Goal: Task Accomplishment & Management: Manage account settings

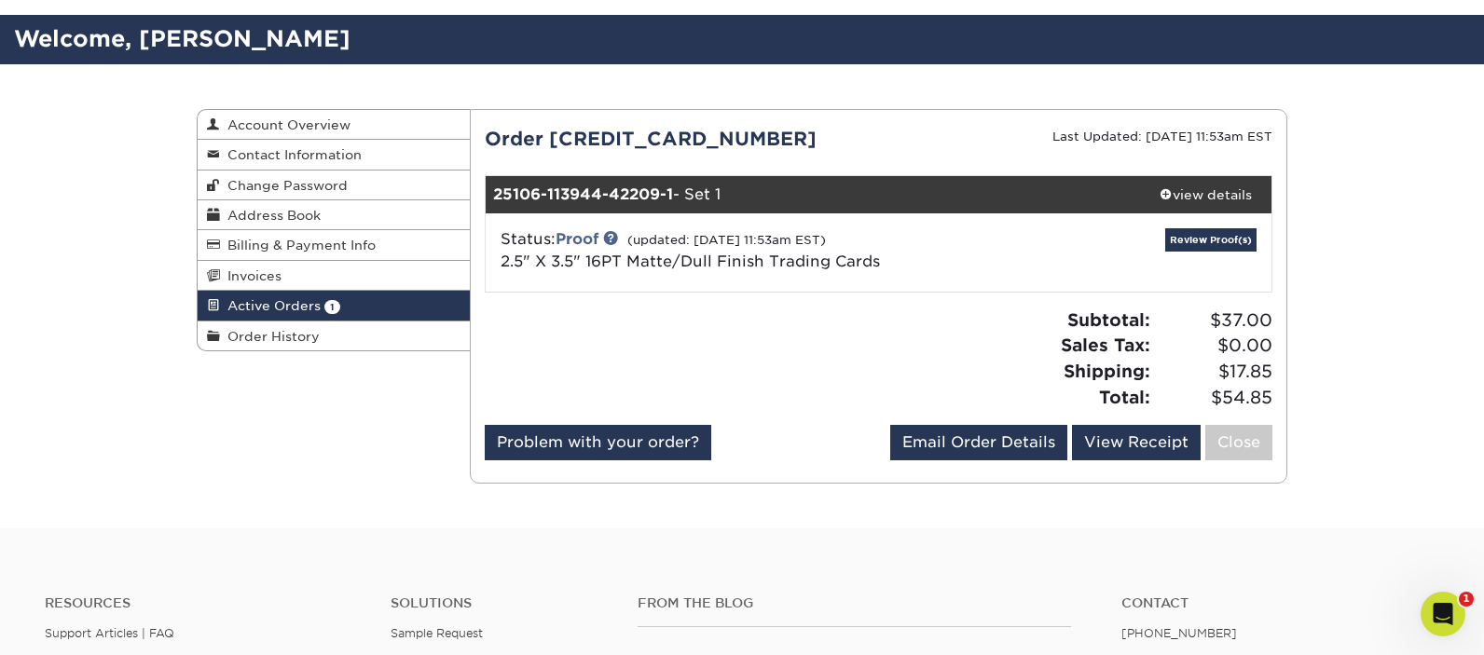
scroll to position [28, 0]
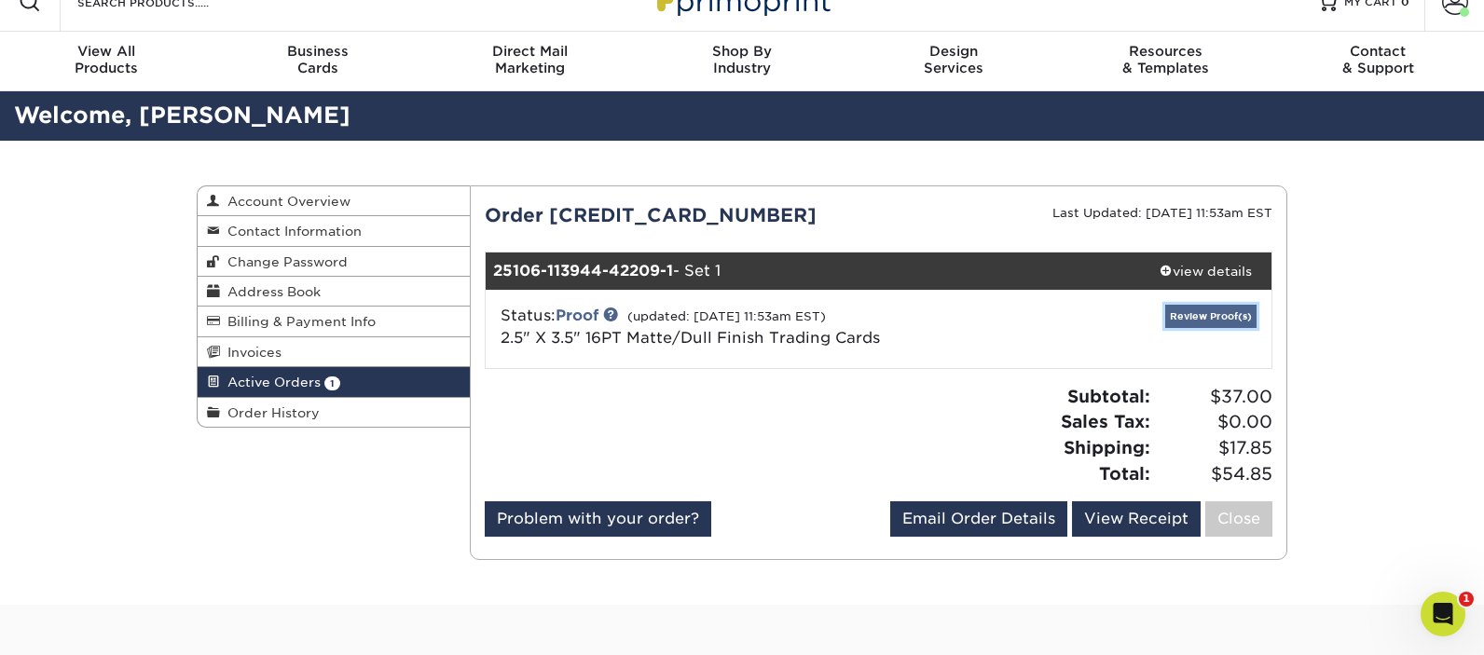
click at [1217, 313] on link "Review Proof(s)" at bounding box center [1210, 316] width 91 height 23
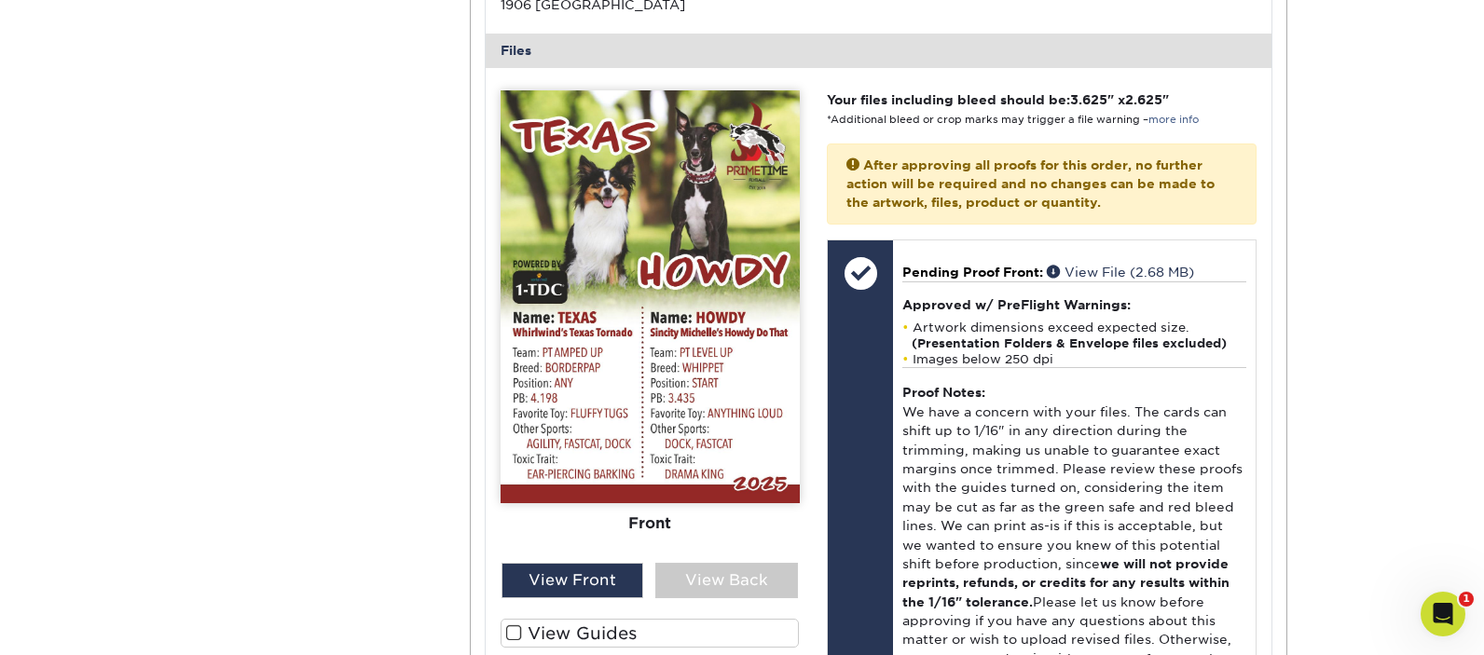
scroll to position [757, 0]
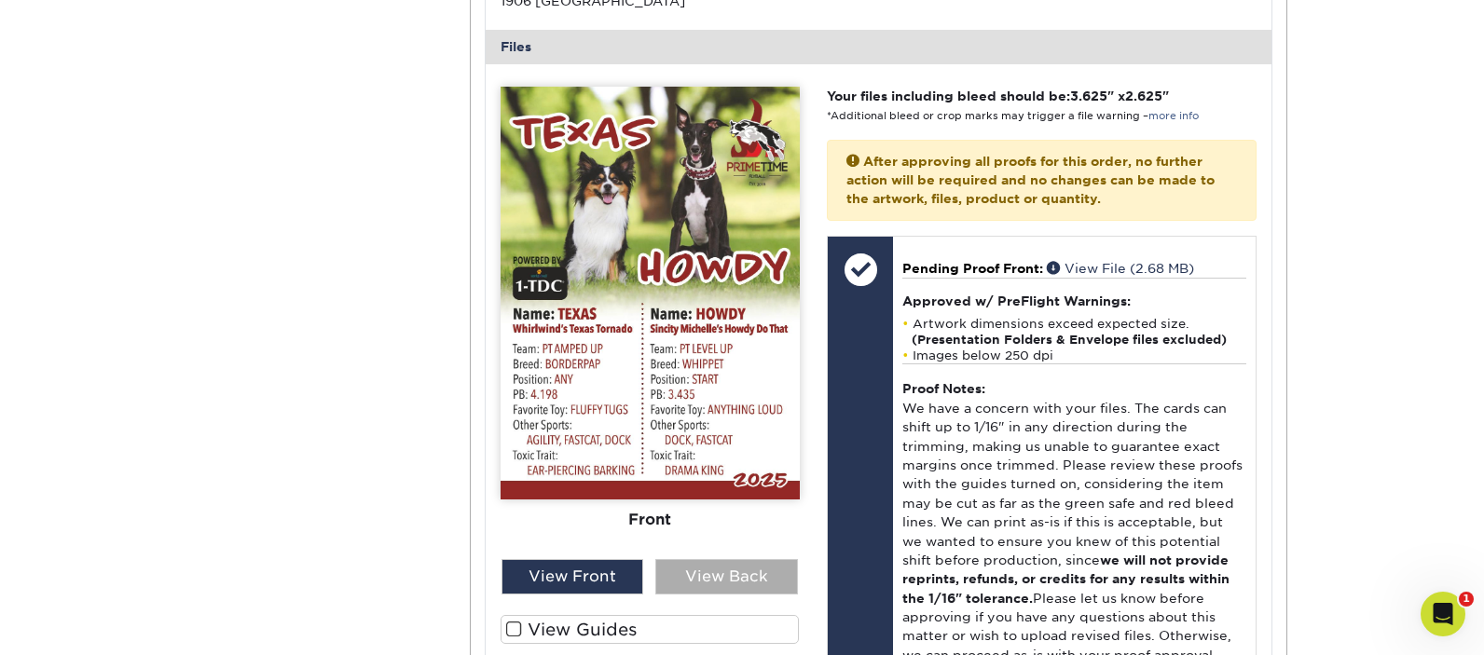
click at [774, 559] on div "View Back" at bounding box center [726, 576] width 143 height 35
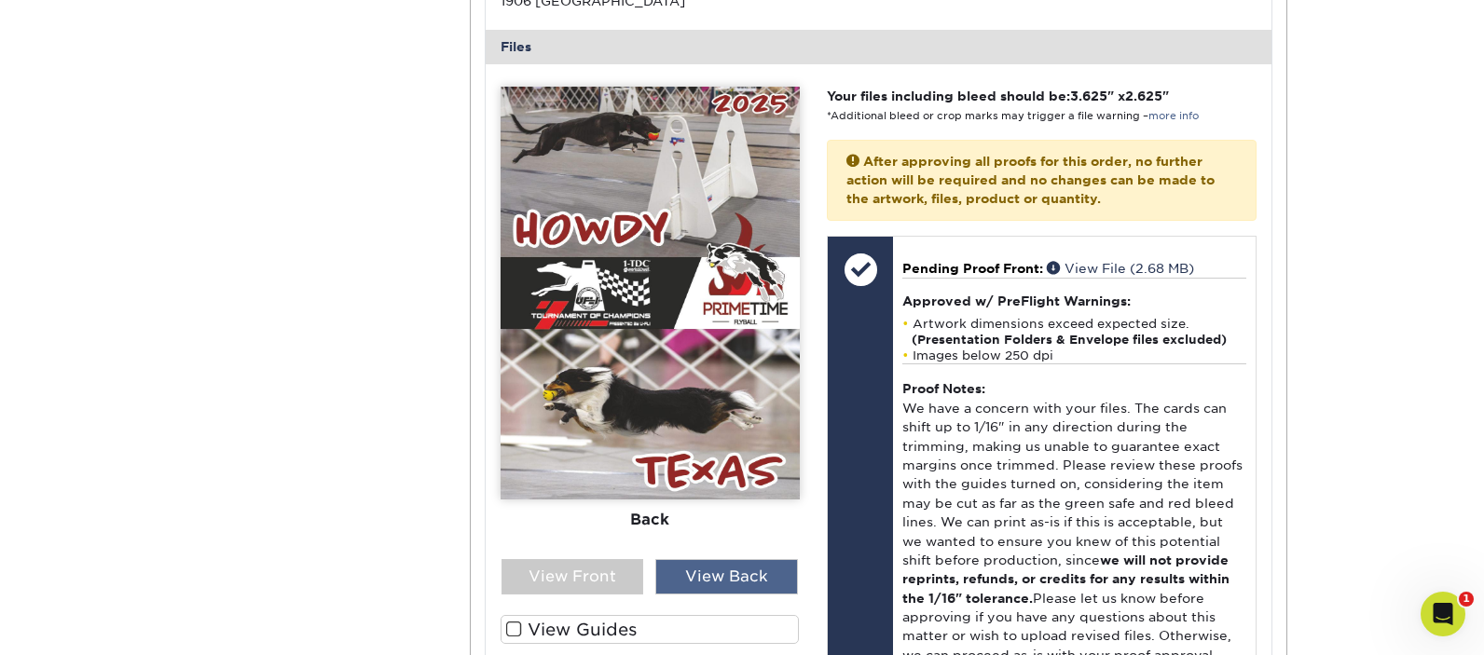
click at [775, 559] on div "View Back" at bounding box center [726, 576] width 143 height 35
click at [602, 567] on div "View Front" at bounding box center [572, 576] width 143 height 35
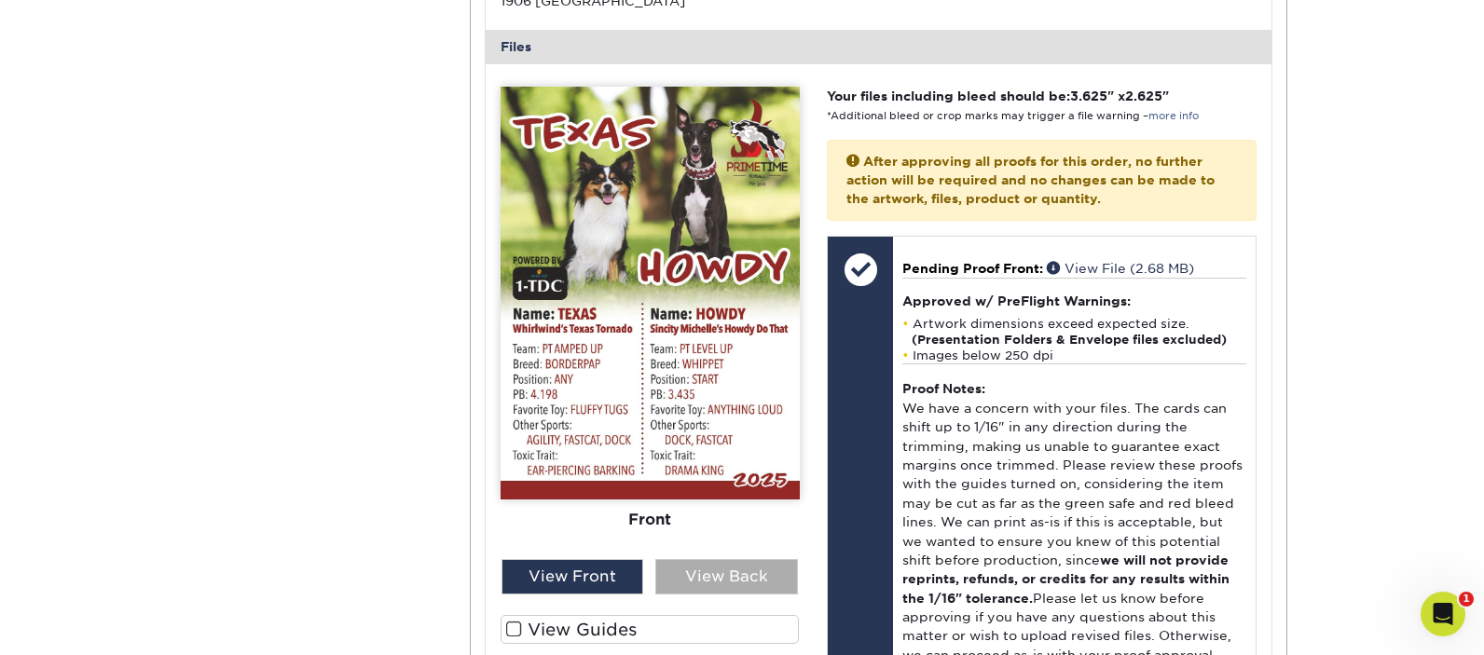
click at [714, 559] on div "View Back" at bounding box center [726, 576] width 143 height 35
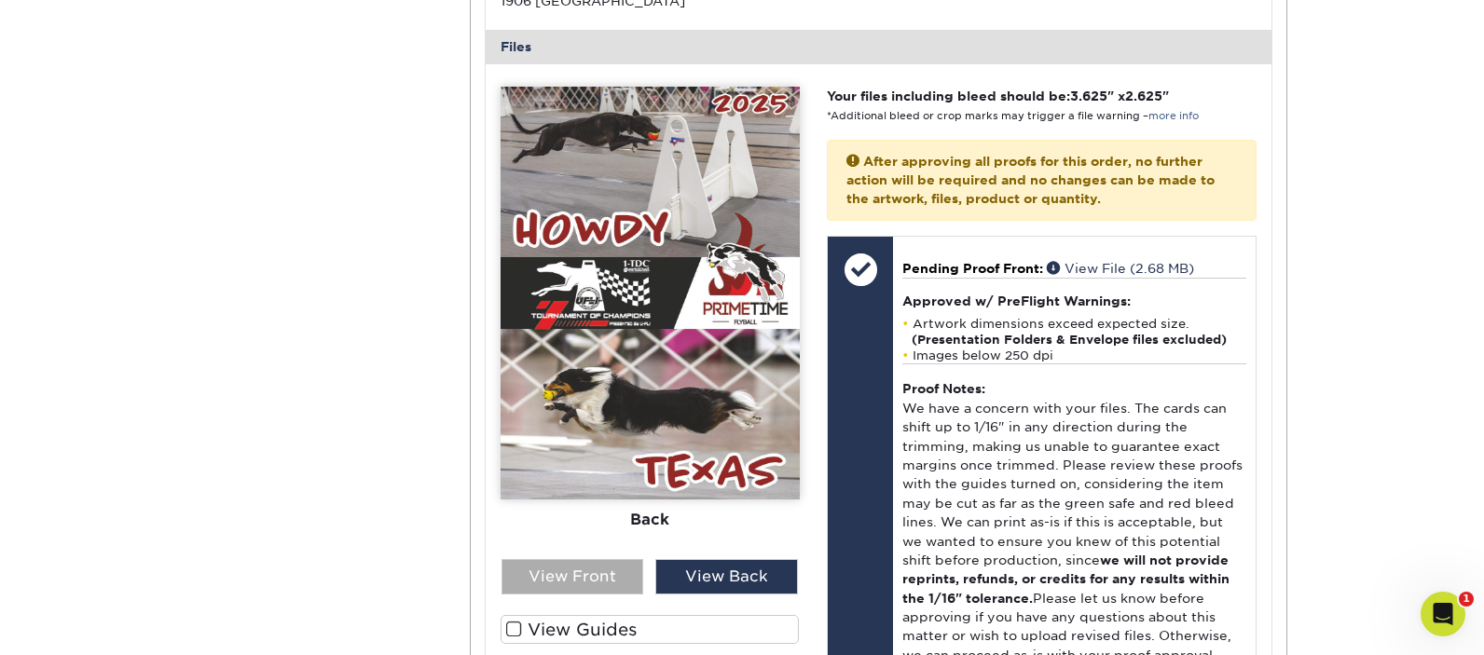
click at [604, 568] on div "View Front" at bounding box center [572, 576] width 143 height 35
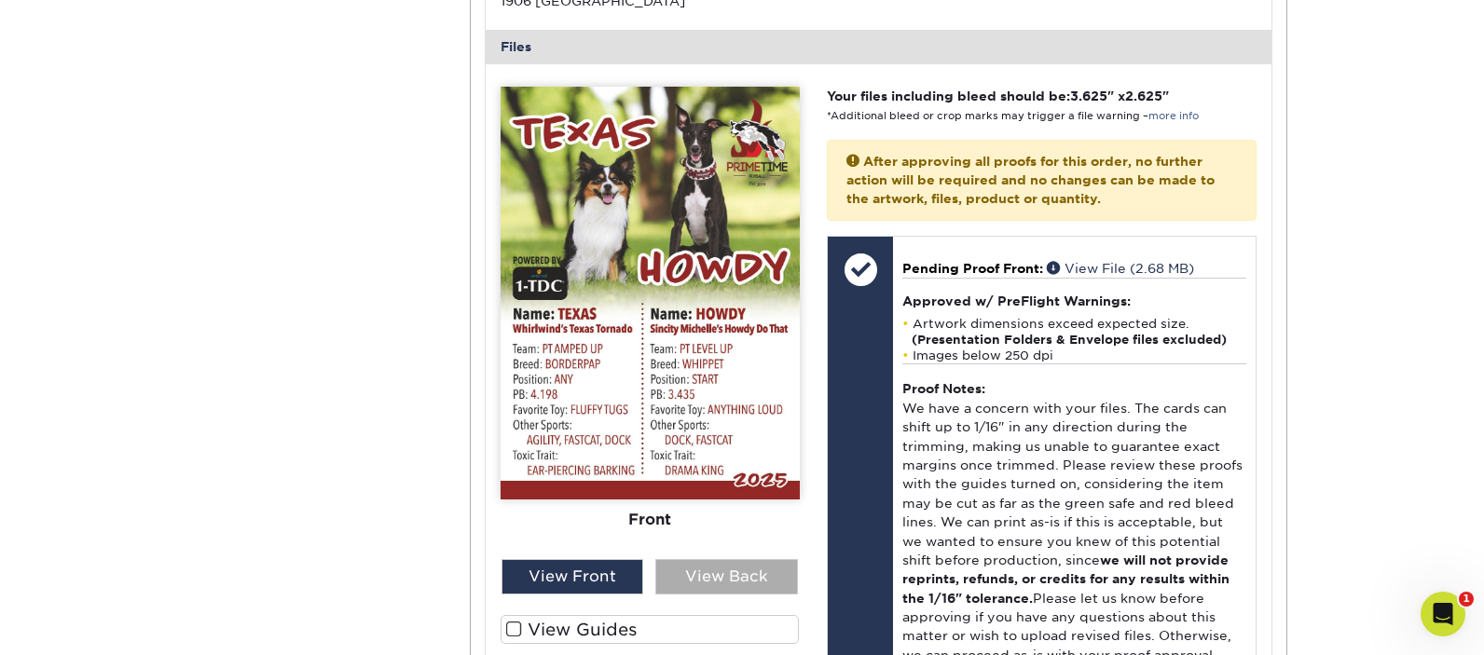
click at [734, 566] on div "View Back" at bounding box center [726, 576] width 143 height 35
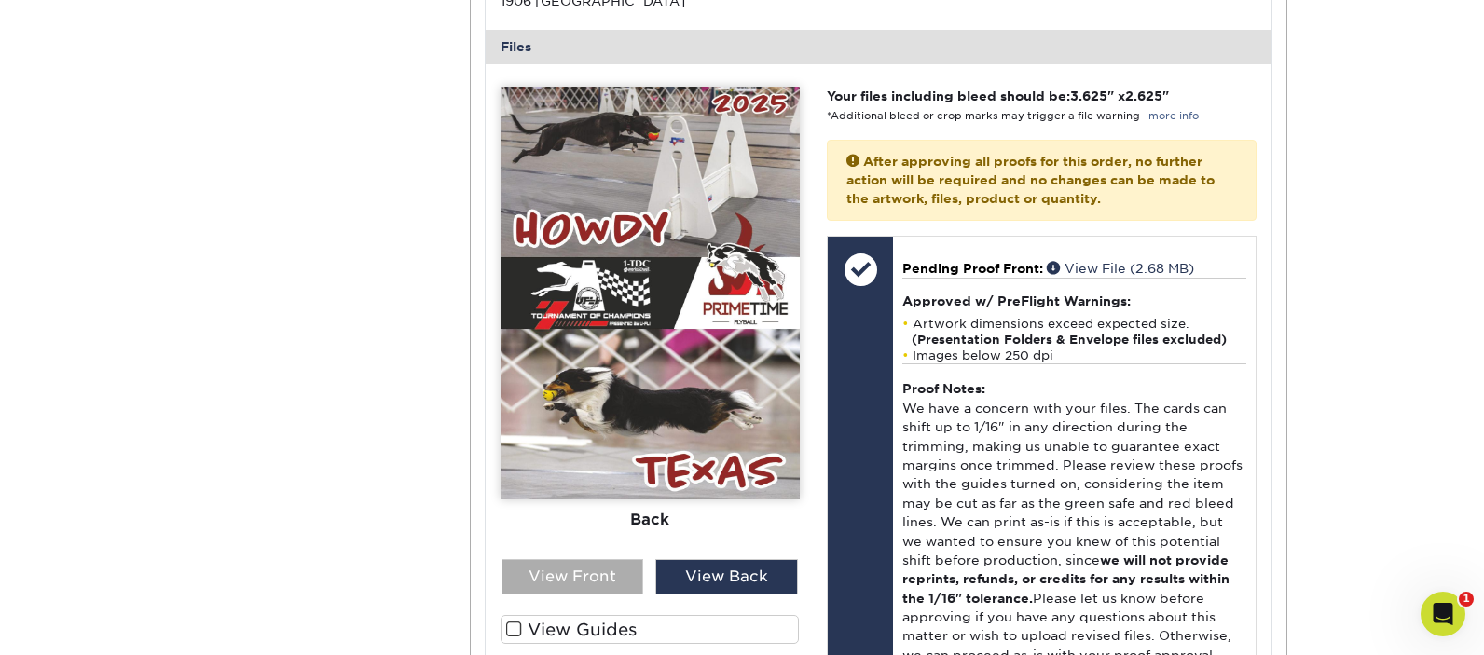
click at [594, 567] on div "View Front" at bounding box center [572, 576] width 143 height 35
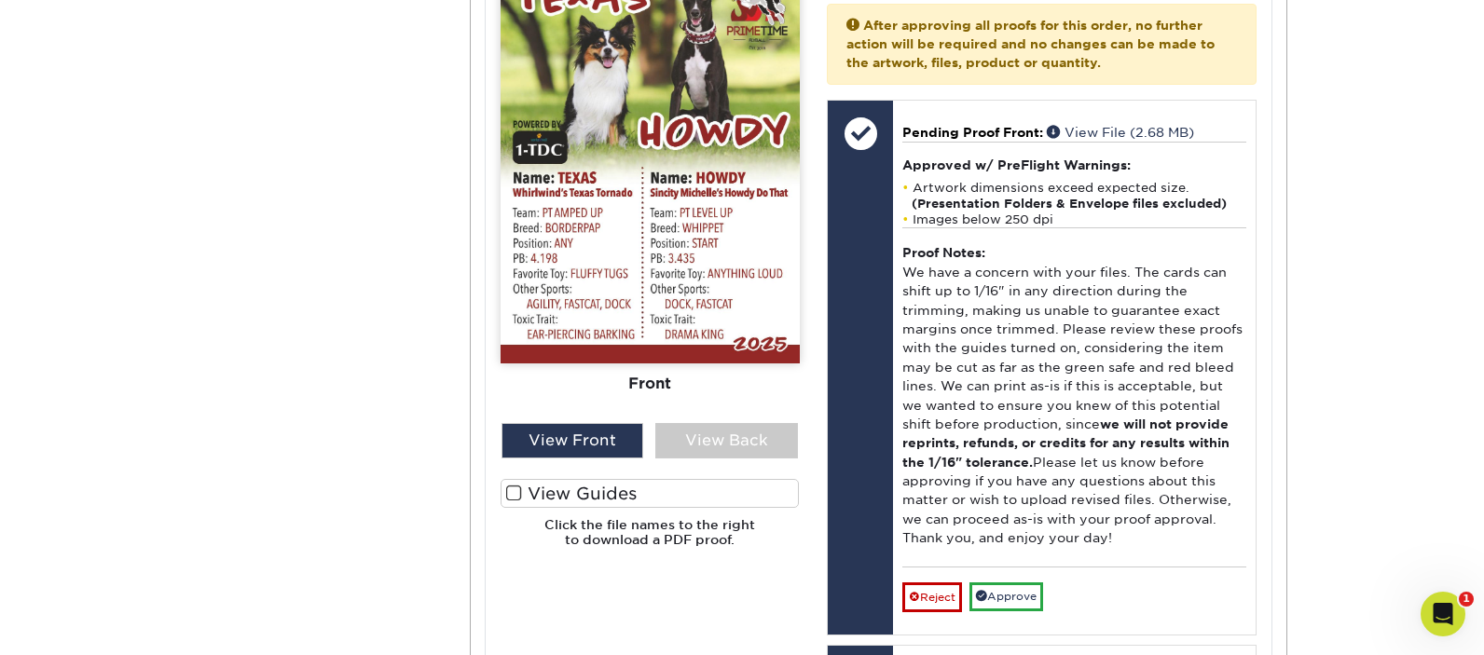
scroll to position [896, 0]
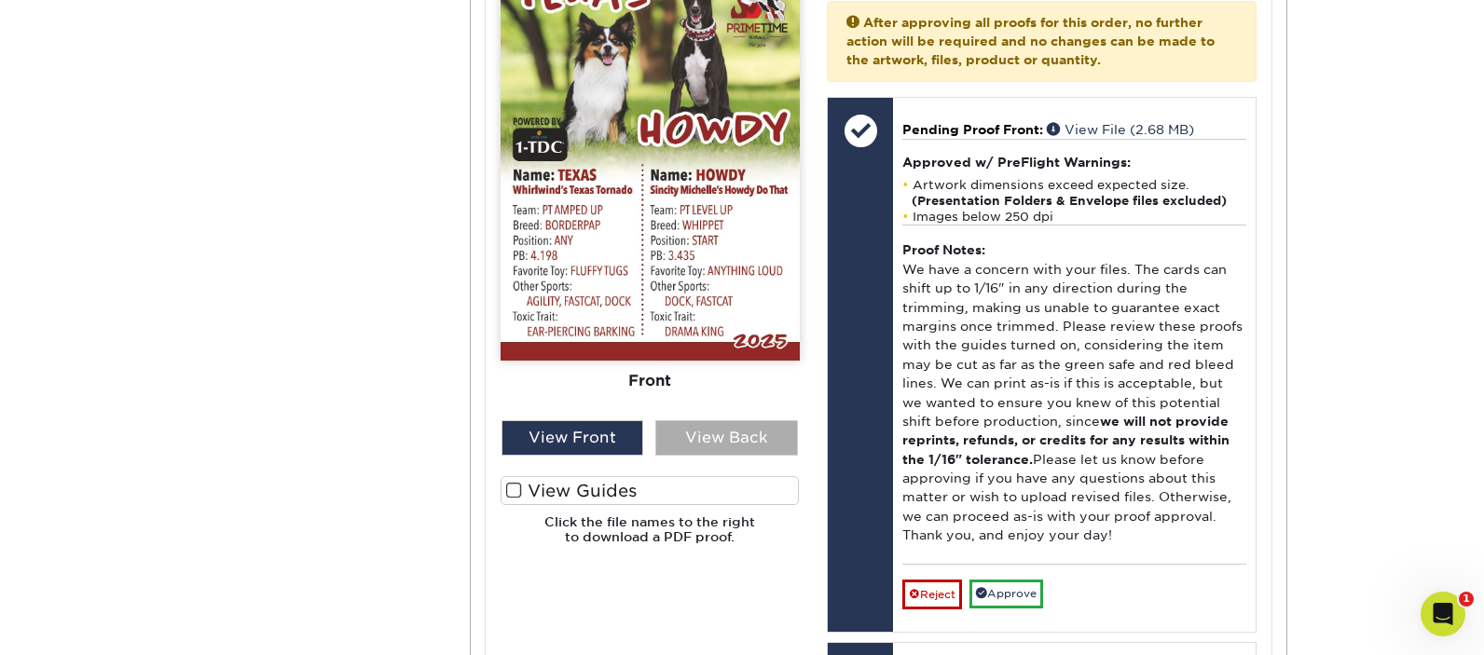
click at [732, 420] on div "View Back" at bounding box center [726, 437] width 143 height 35
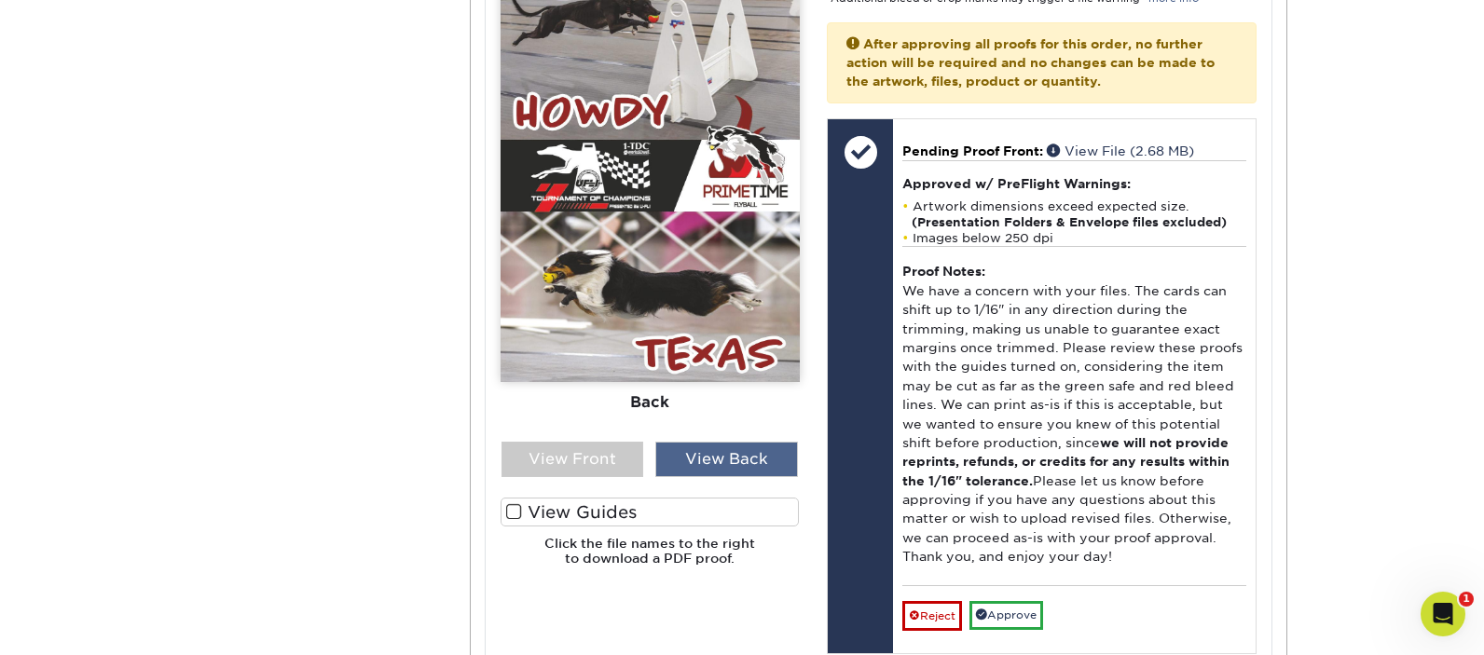
scroll to position [864, 0]
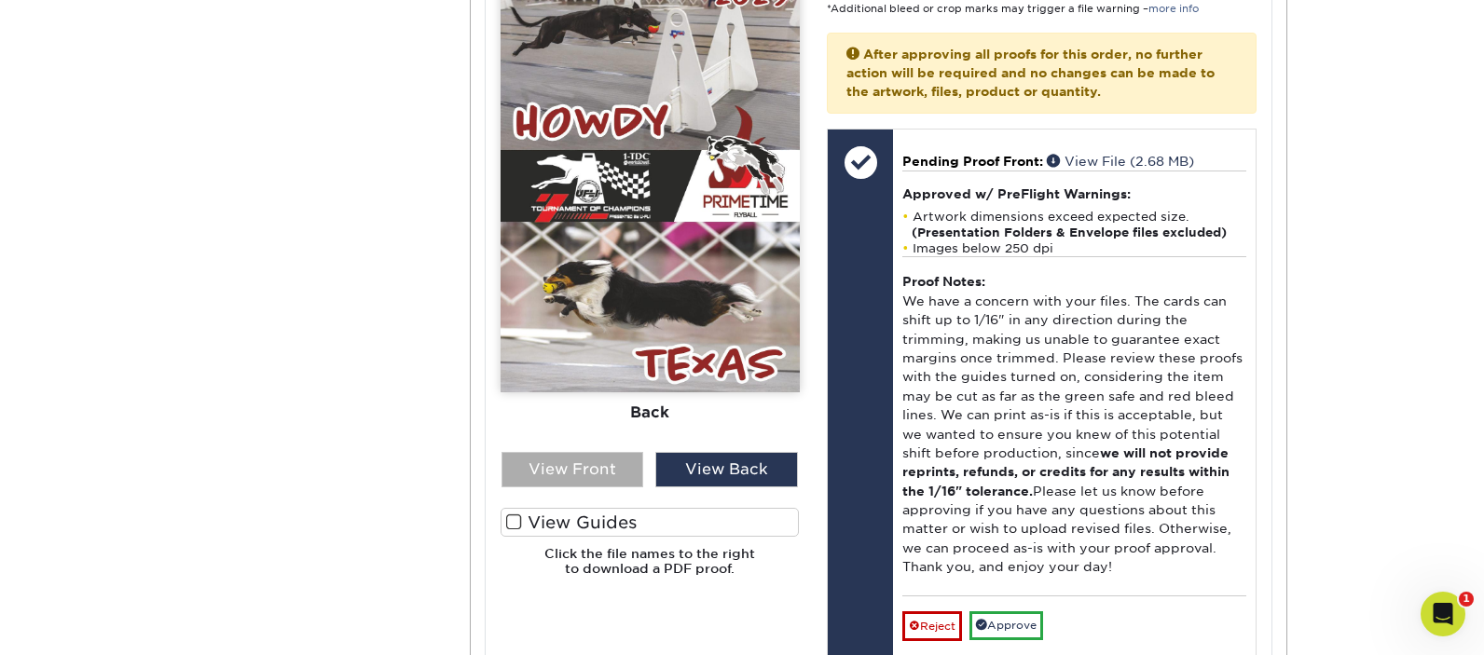
click at [587, 460] on div "View Front" at bounding box center [572, 469] width 143 height 35
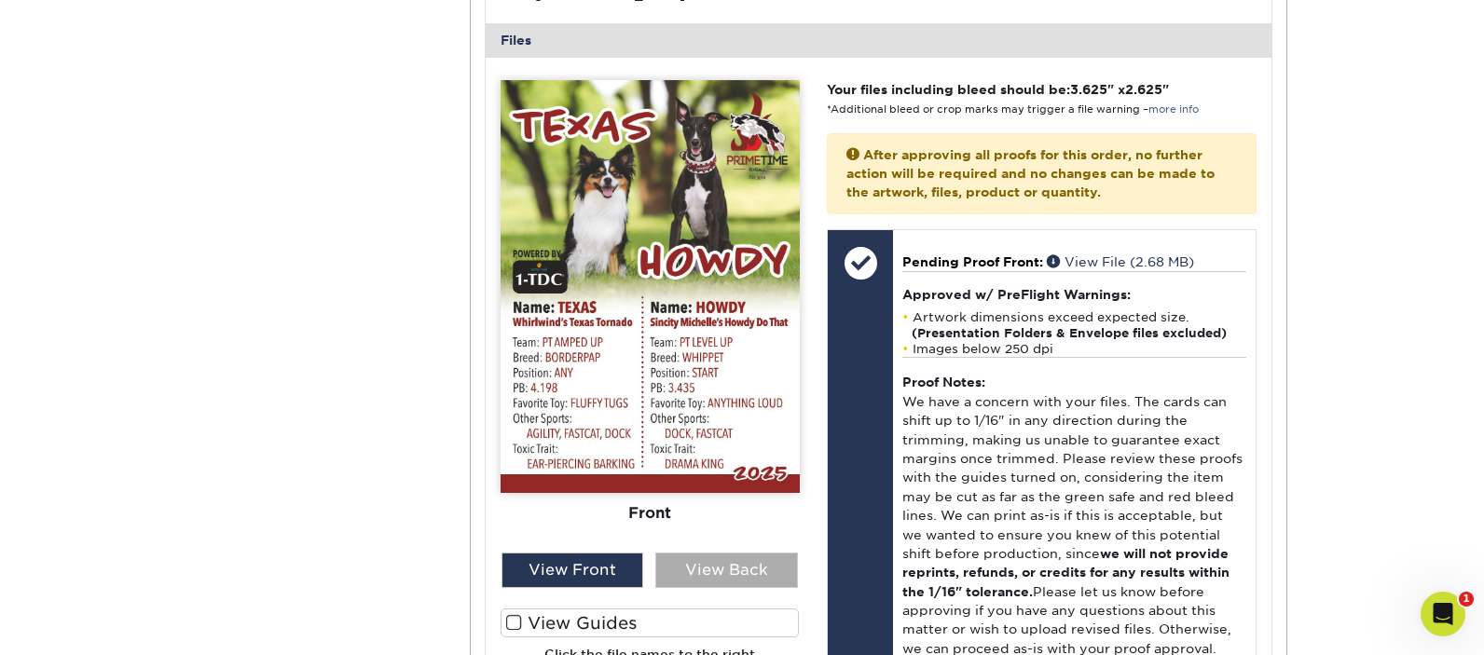
scroll to position [978, 0]
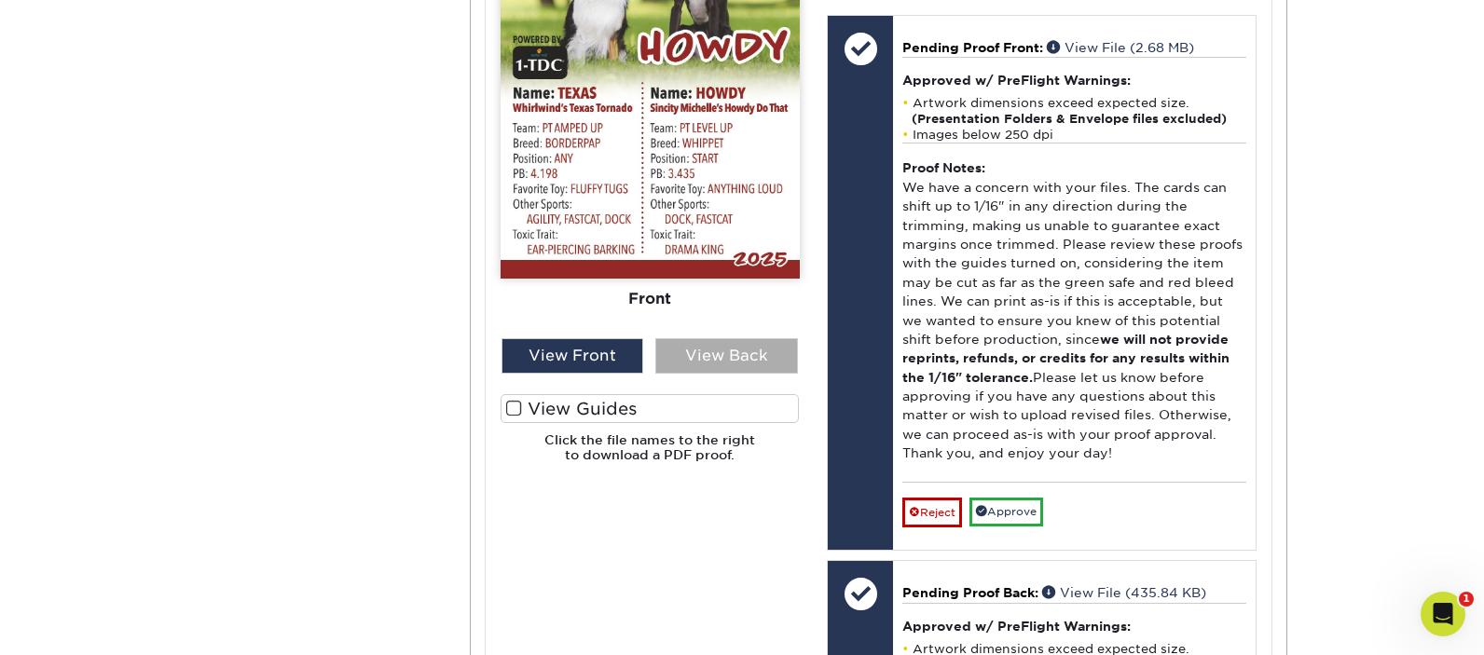
click at [732, 338] on div "View Back" at bounding box center [726, 355] width 143 height 35
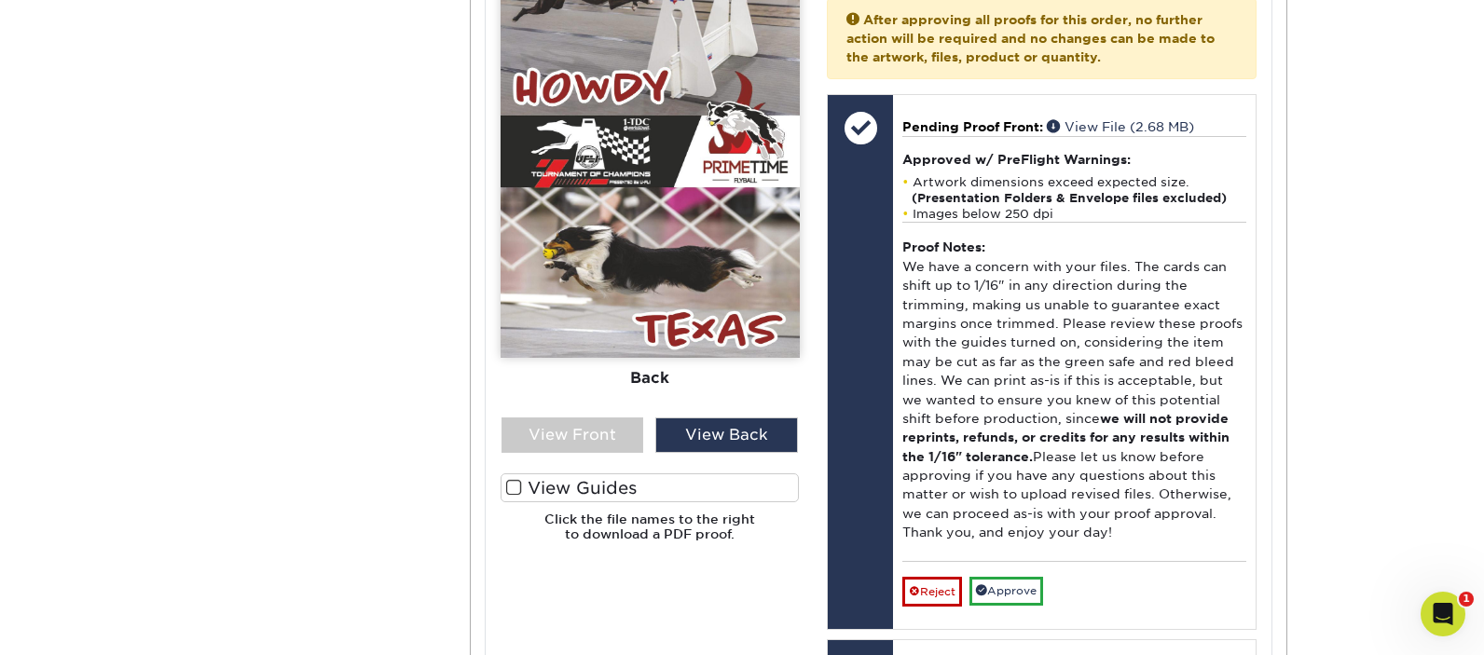
scroll to position [866, 0]
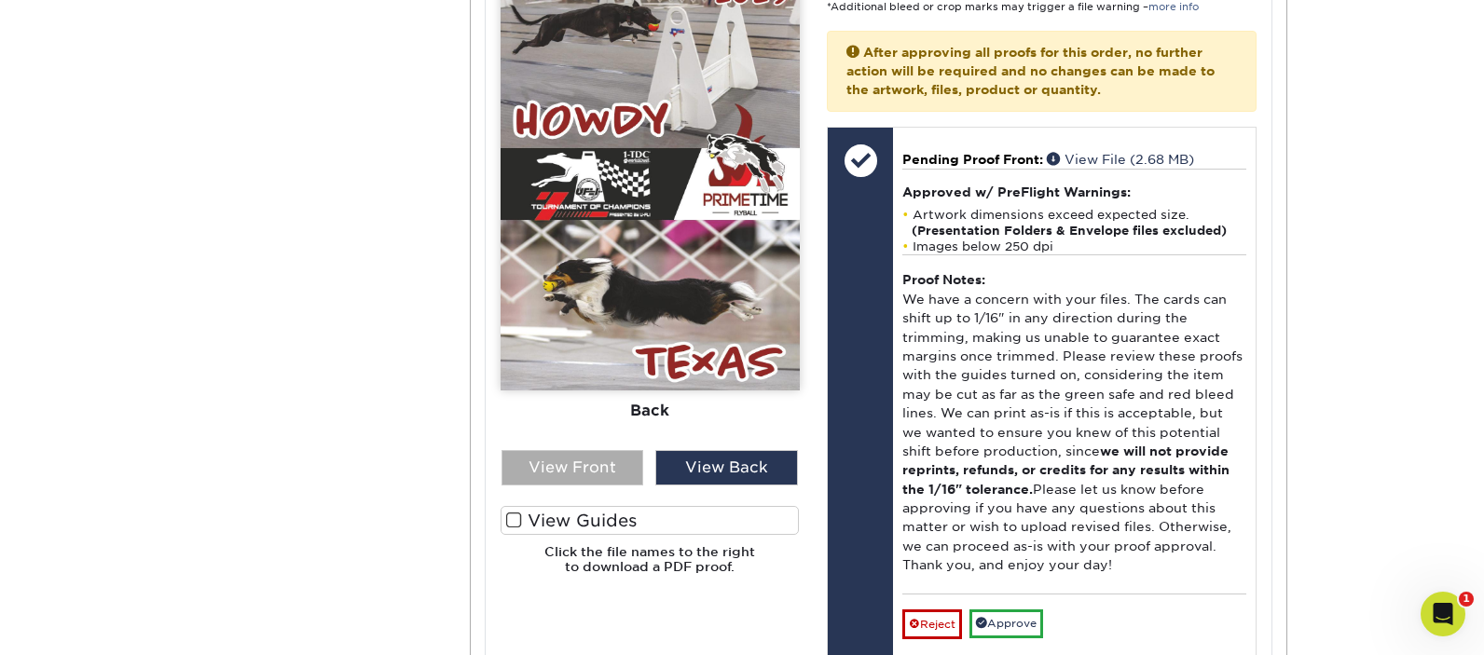
click at [588, 450] on div "View Front" at bounding box center [572, 467] width 143 height 35
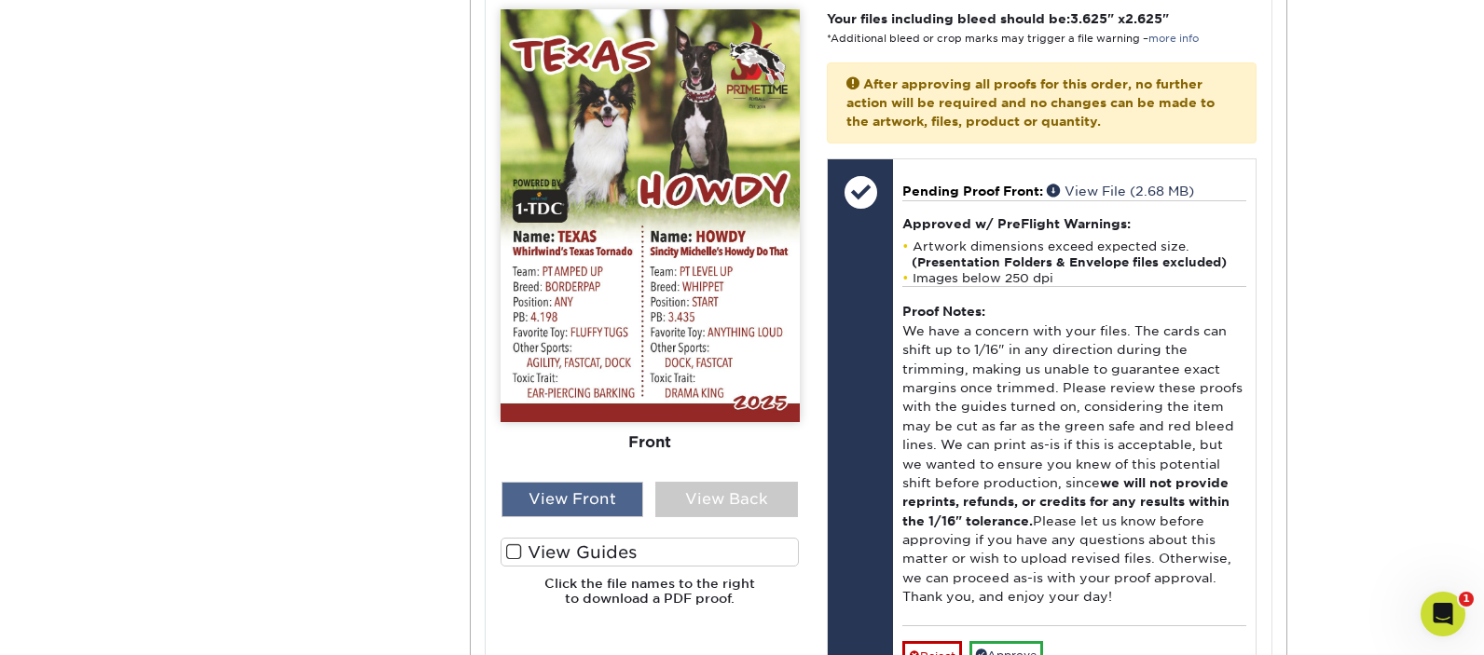
scroll to position [819, 0]
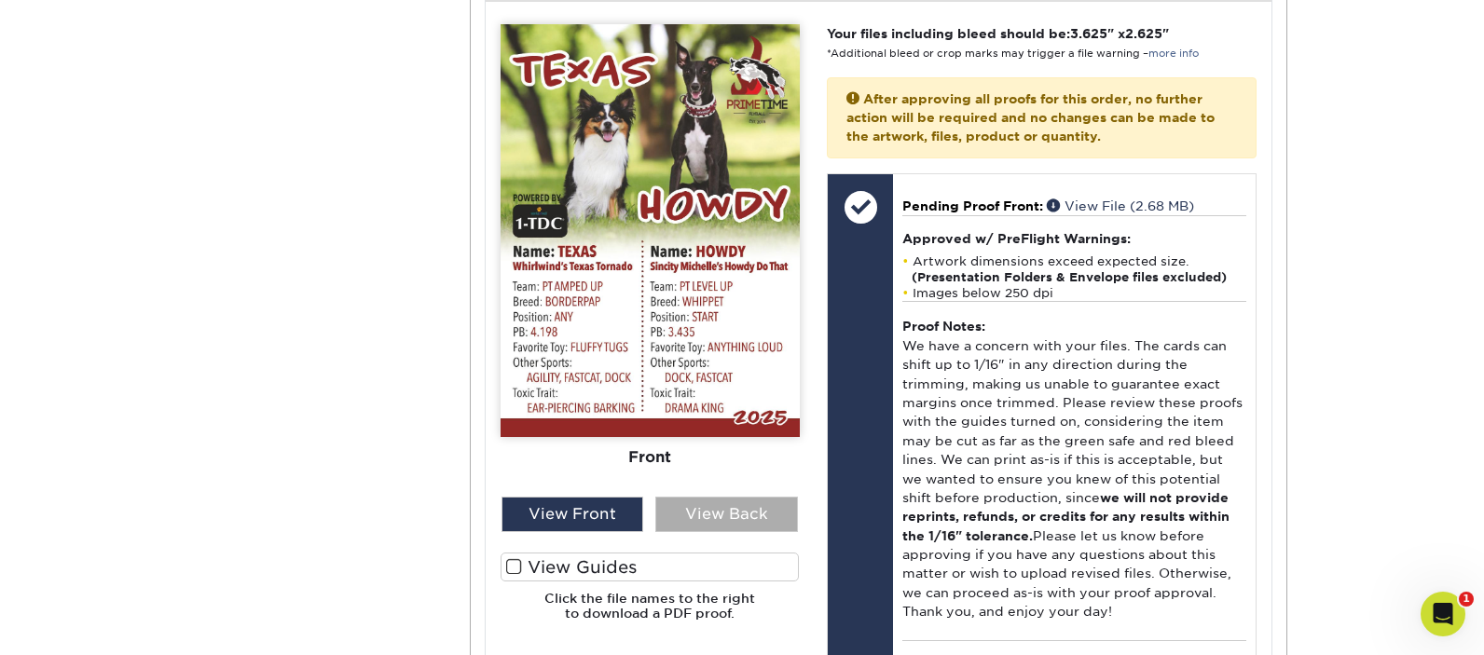
click at [755, 505] on div "View Back" at bounding box center [726, 514] width 143 height 35
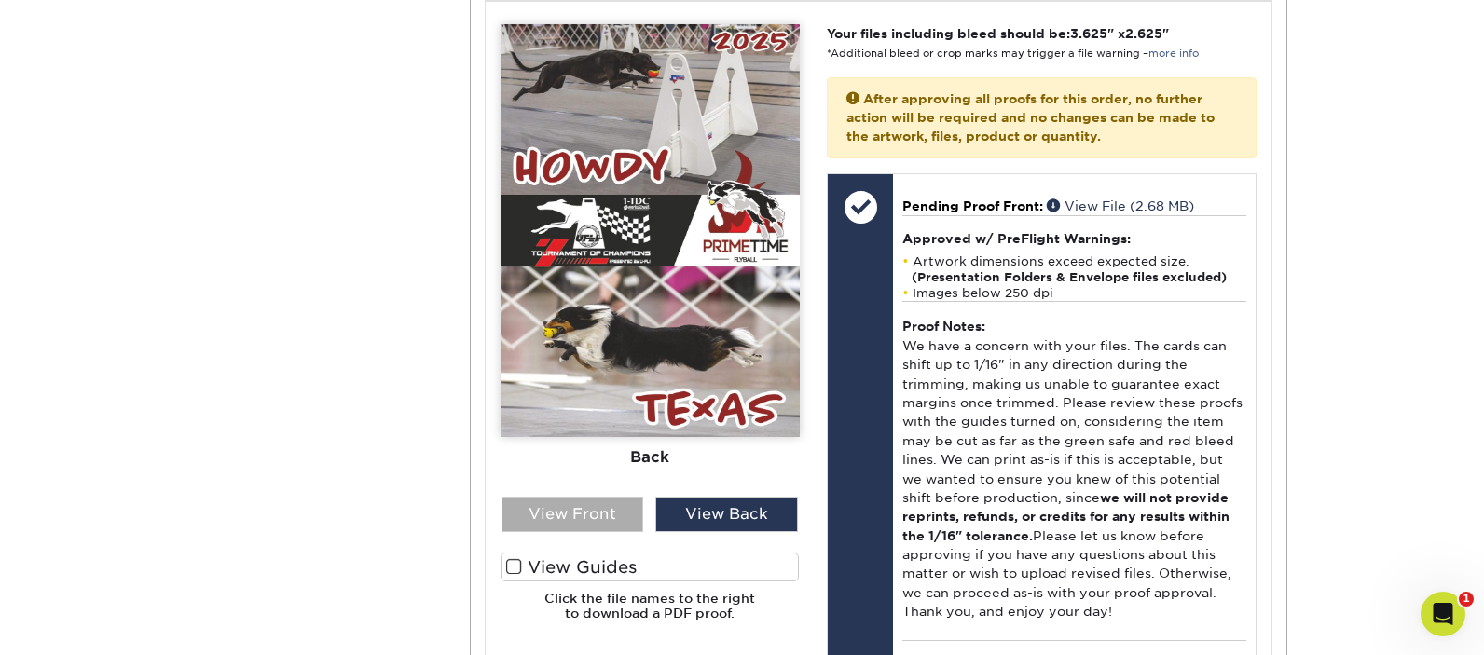
click at [610, 499] on div "View Front" at bounding box center [572, 514] width 143 height 35
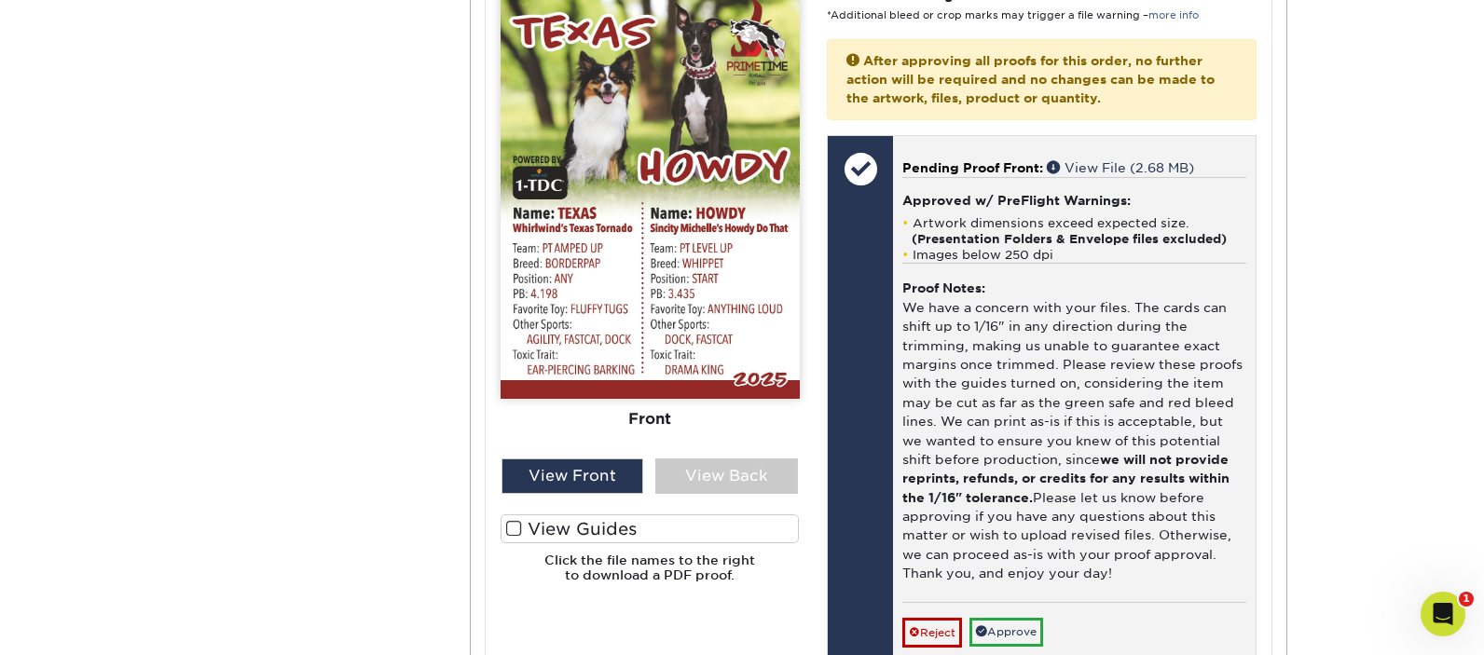
scroll to position [854, 0]
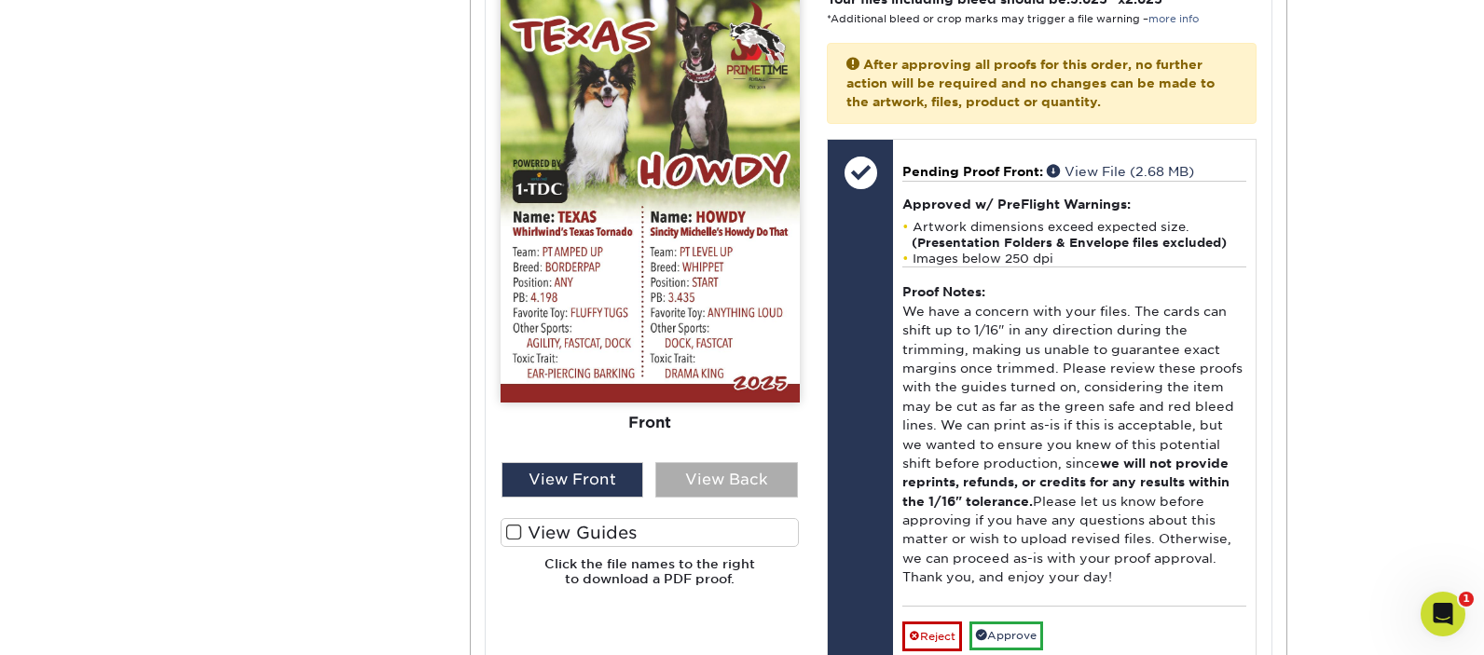
click at [723, 462] on div "View Back" at bounding box center [726, 479] width 143 height 35
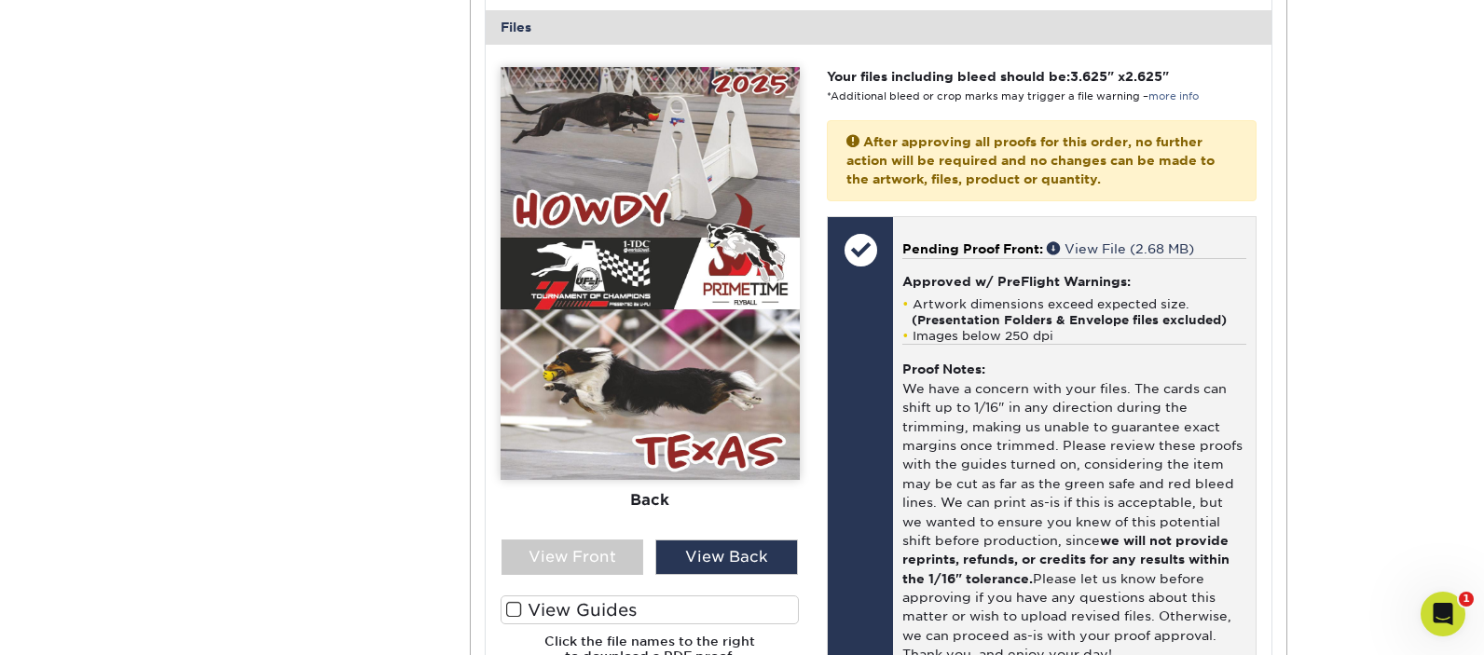
scroll to position [786, 0]
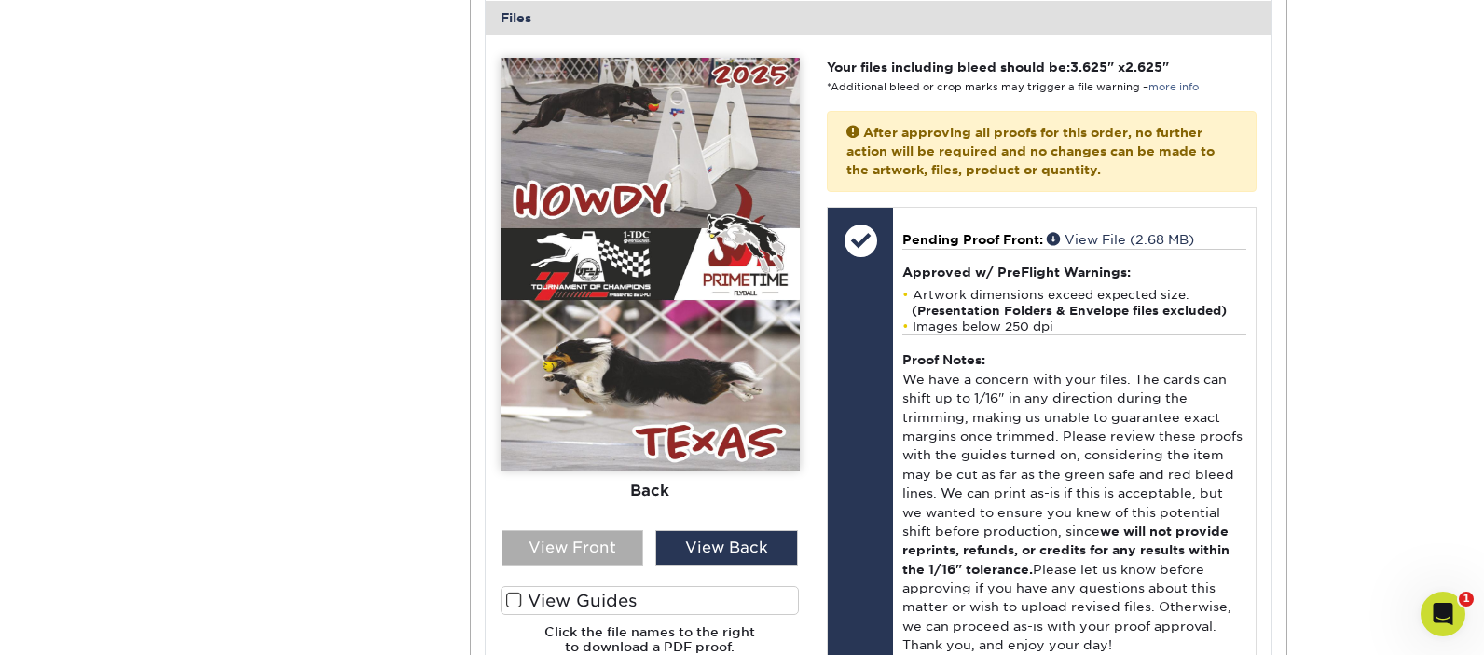
click at [587, 534] on div "View Front" at bounding box center [572, 547] width 143 height 35
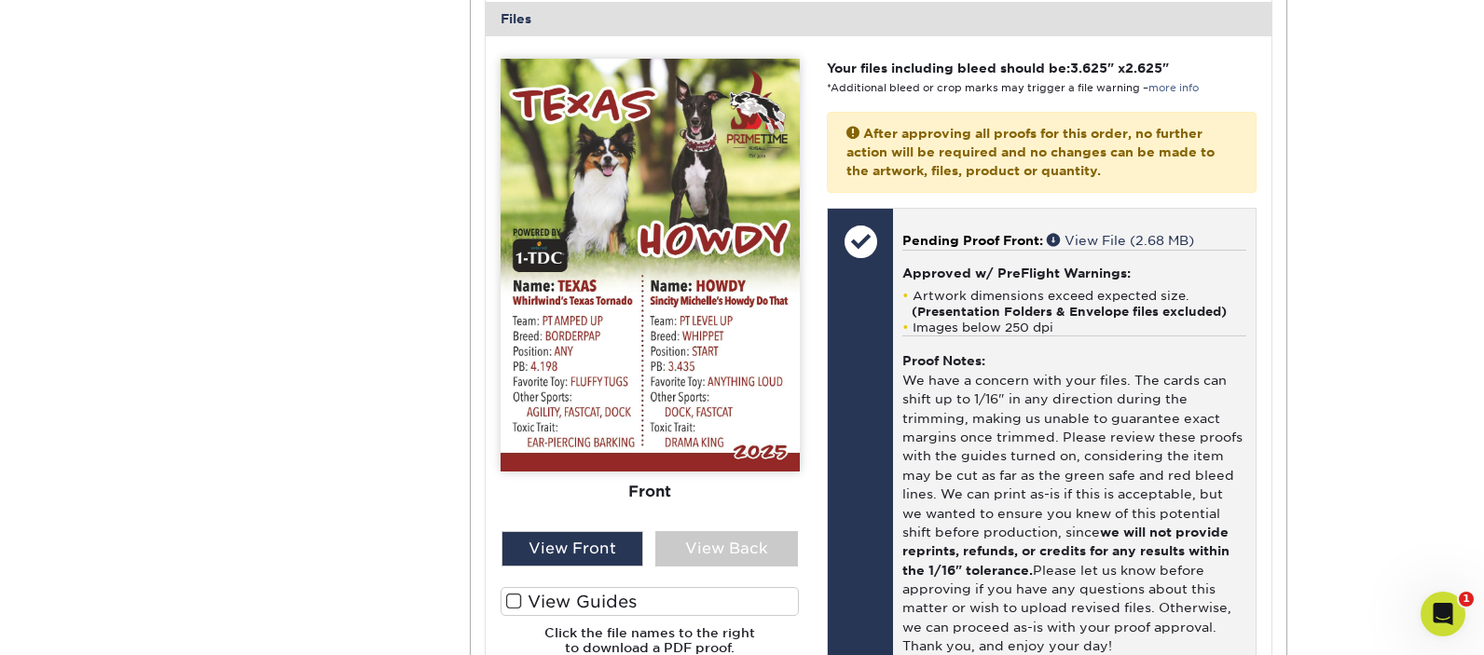
scroll to position [784, 0]
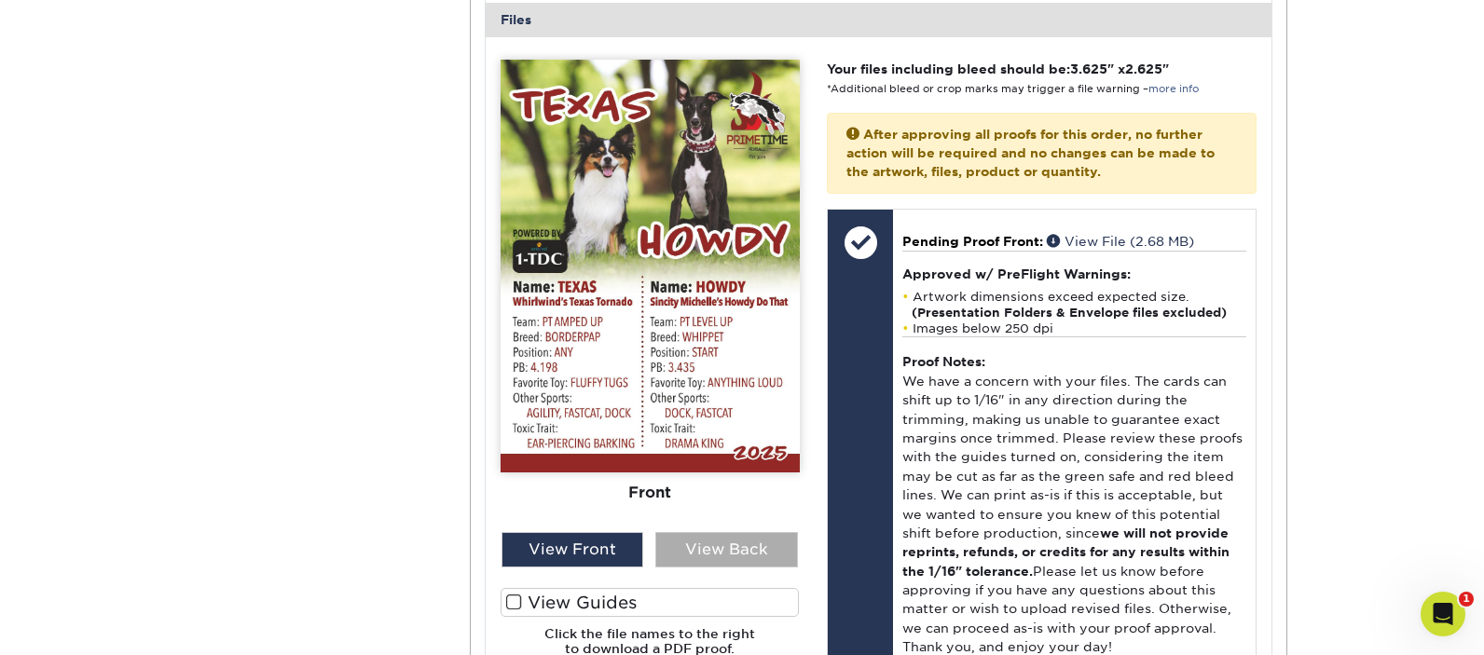
click at [724, 542] on div "View Back" at bounding box center [726, 549] width 143 height 35
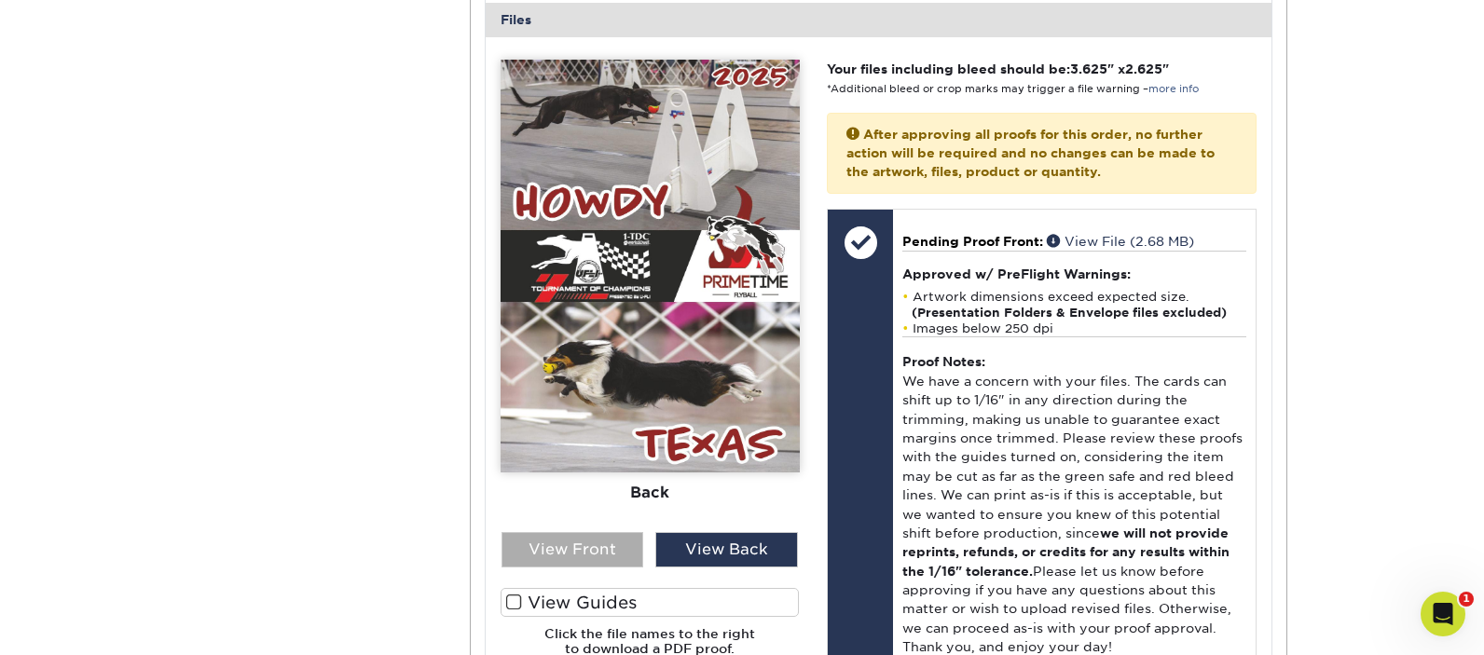
click at [605, 532] on div "View Front" at bounding box center [572, 549] width 143 height 35
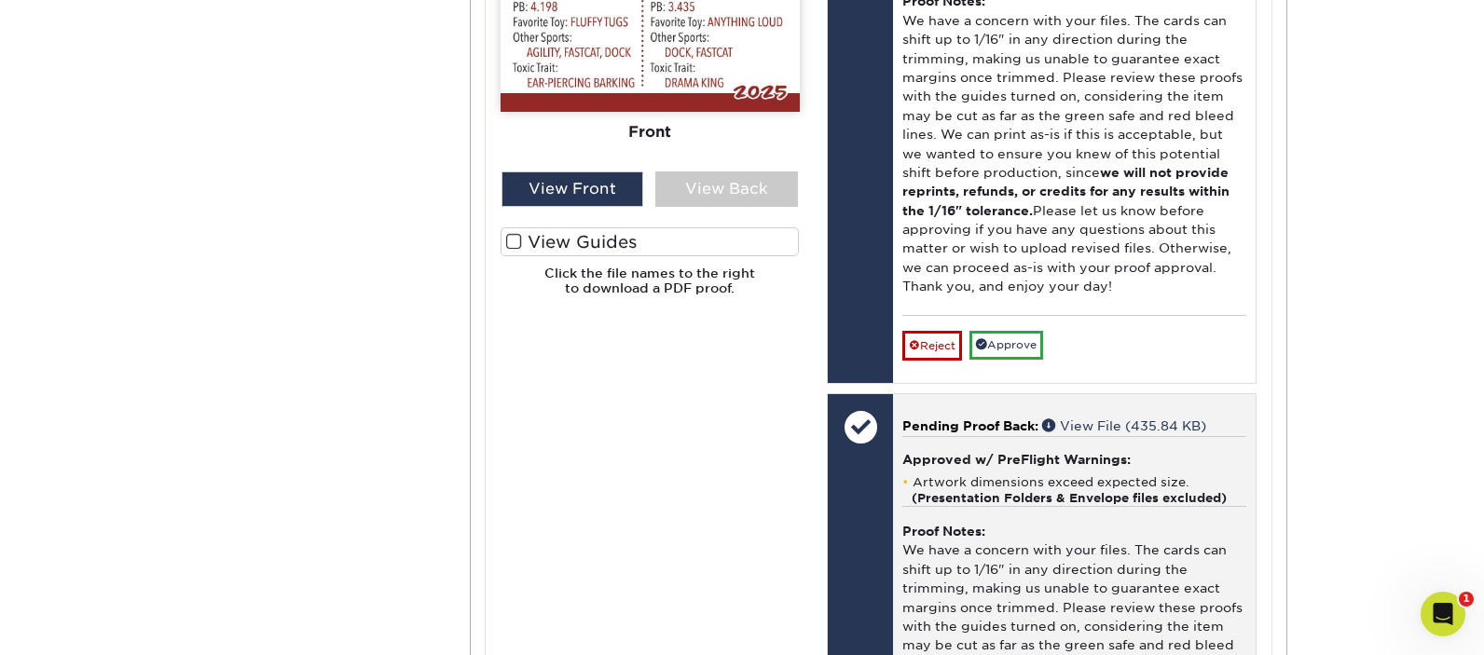
scroll to position [1120, 0]
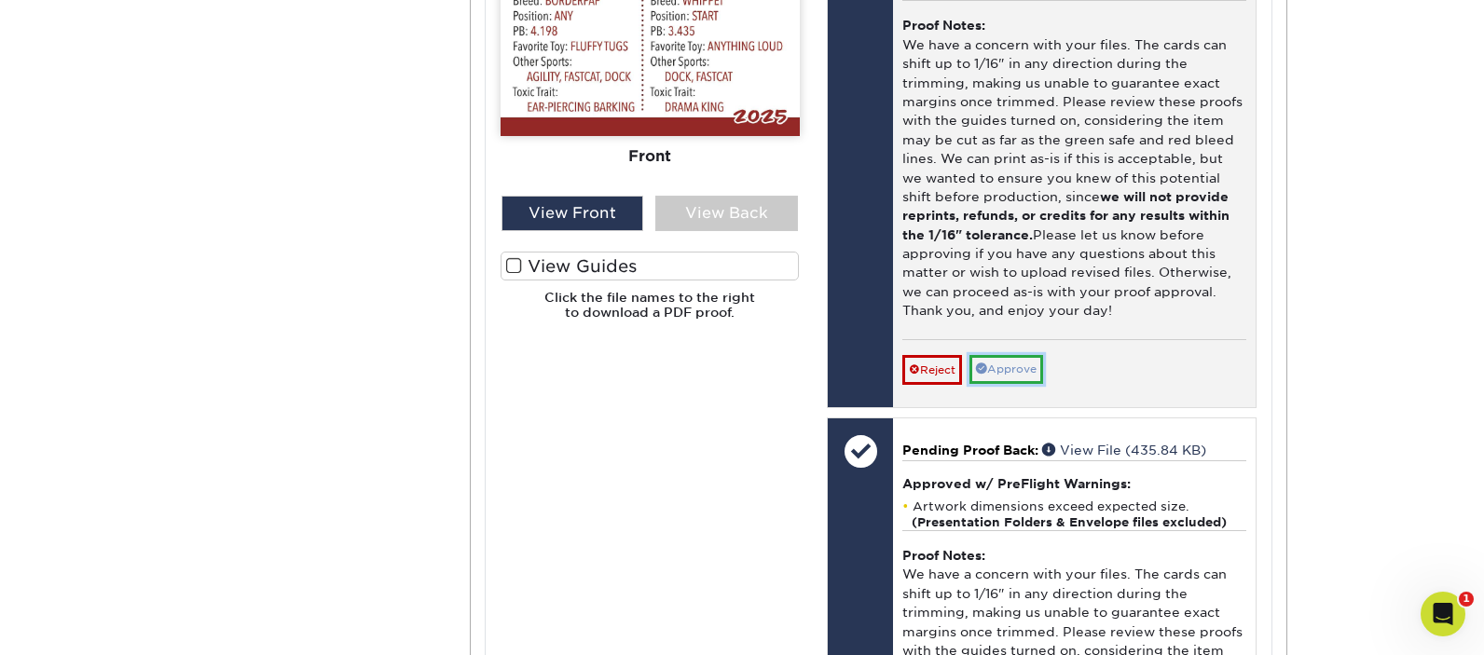
click at [1009, 355] on link "Approve" at bounding box center [1006, 369] width 74 height 29
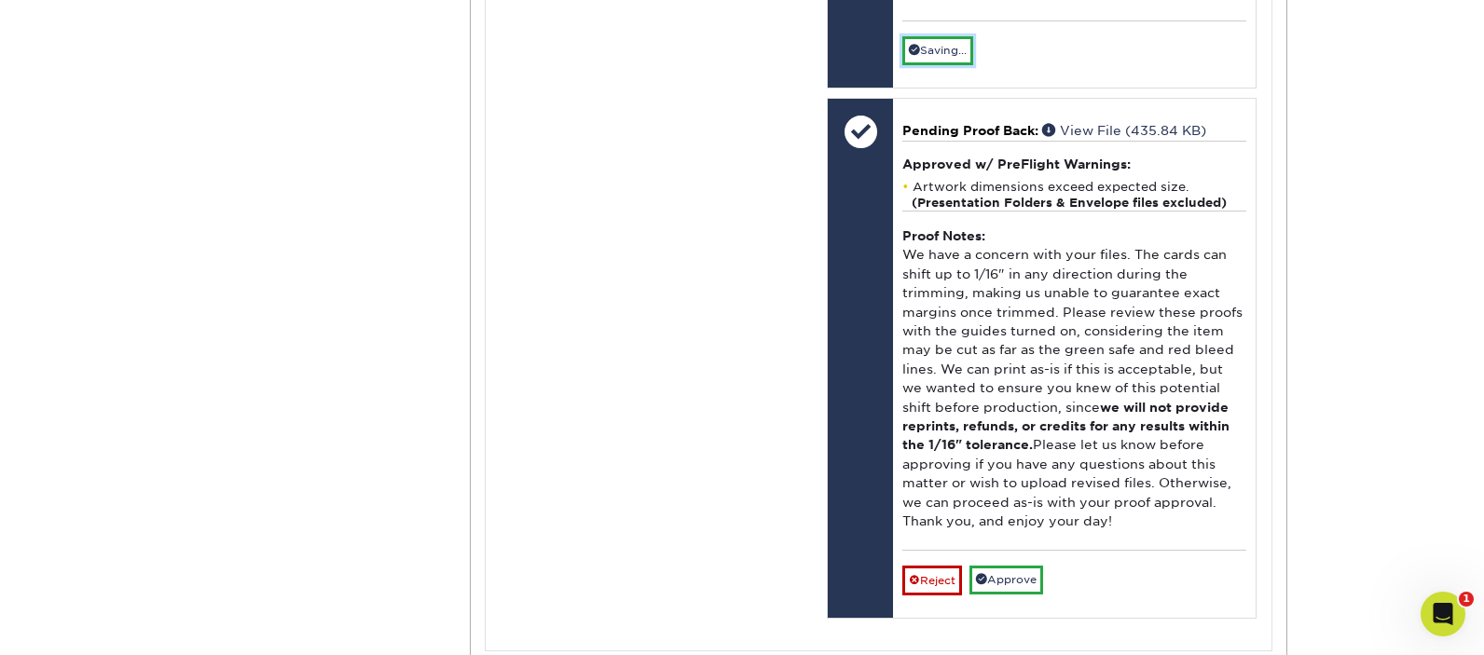
scroll to position [1618, 0]
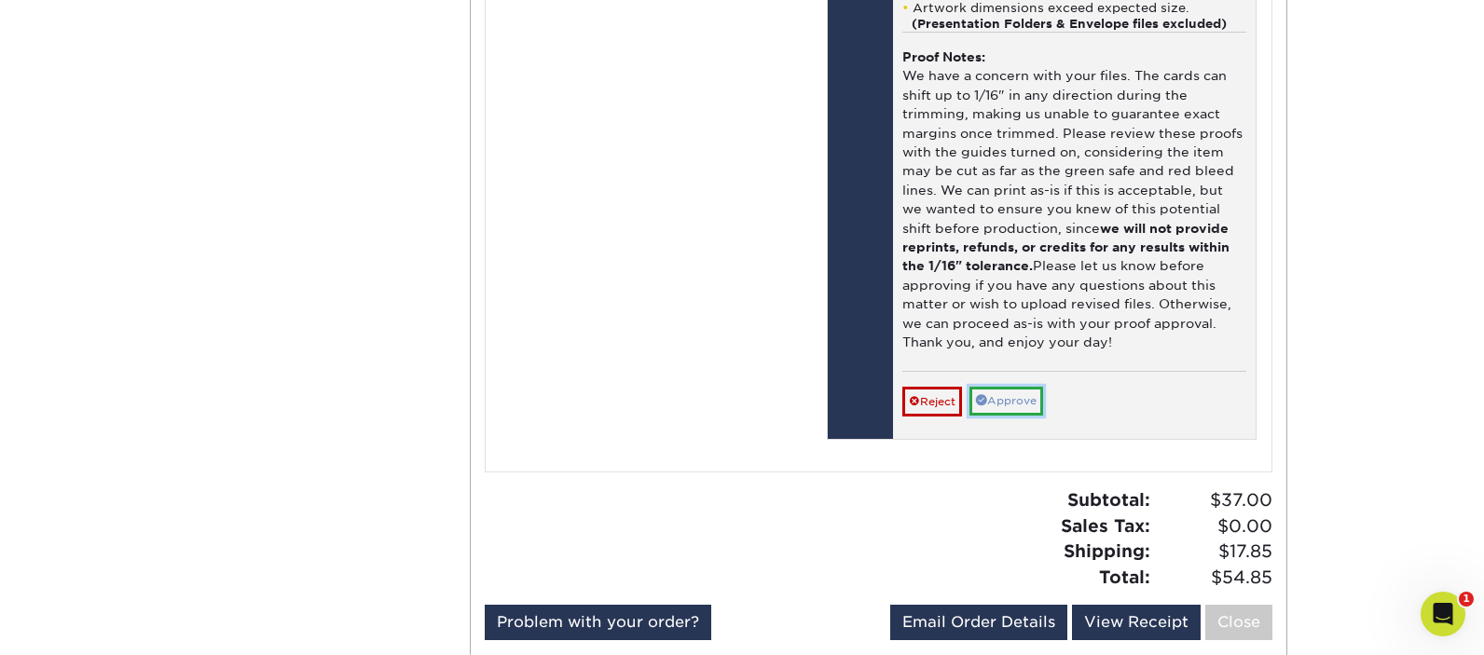
click at [1025, 390] on link "Approve" at bounding box center [1006, 401] width 74 height 29
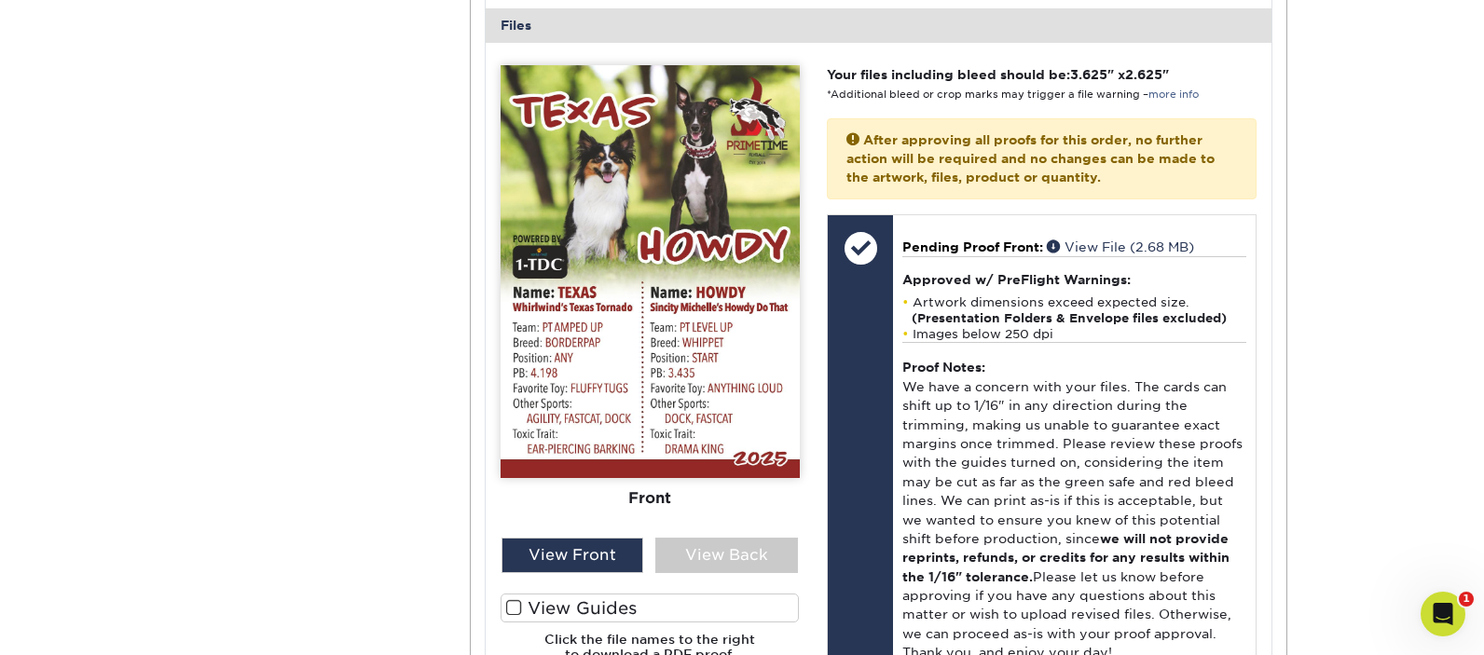
scroll to position [790, 0]
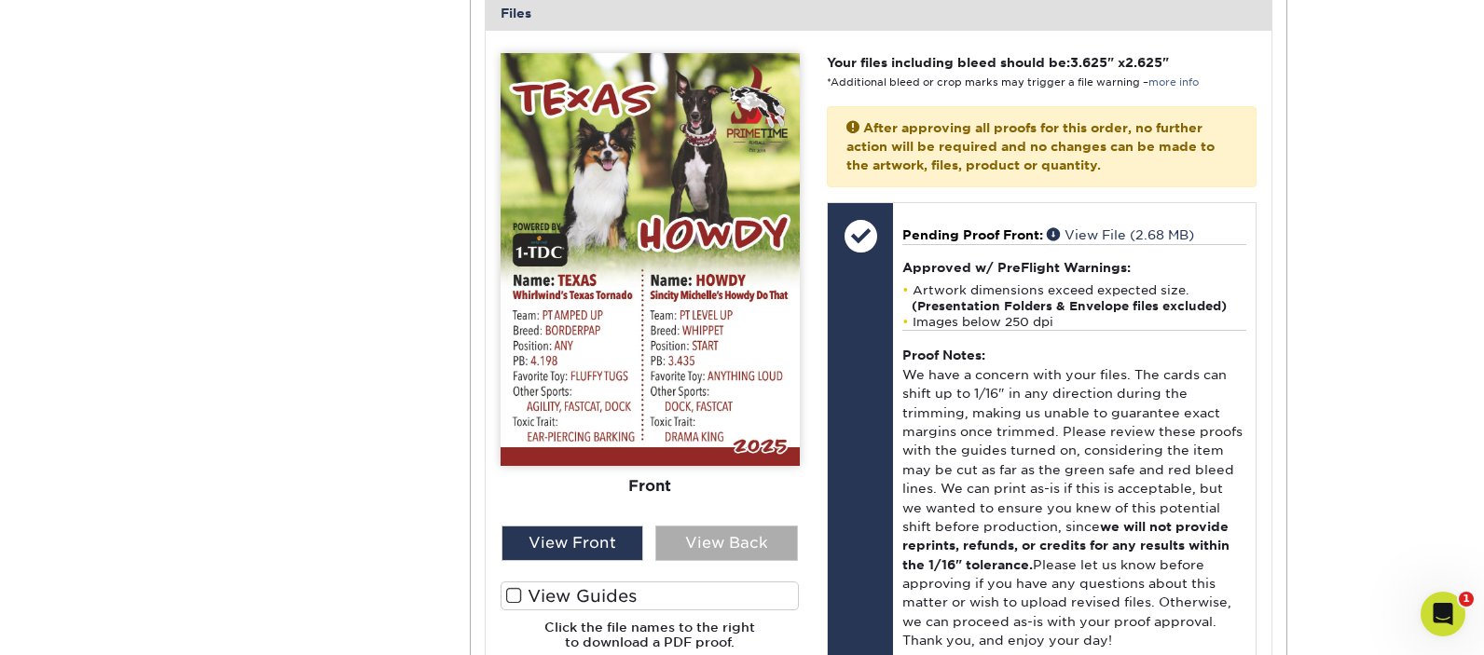
click at [753, 529] on div "View Back" at bounding box center [726, 543] width 143 height 35
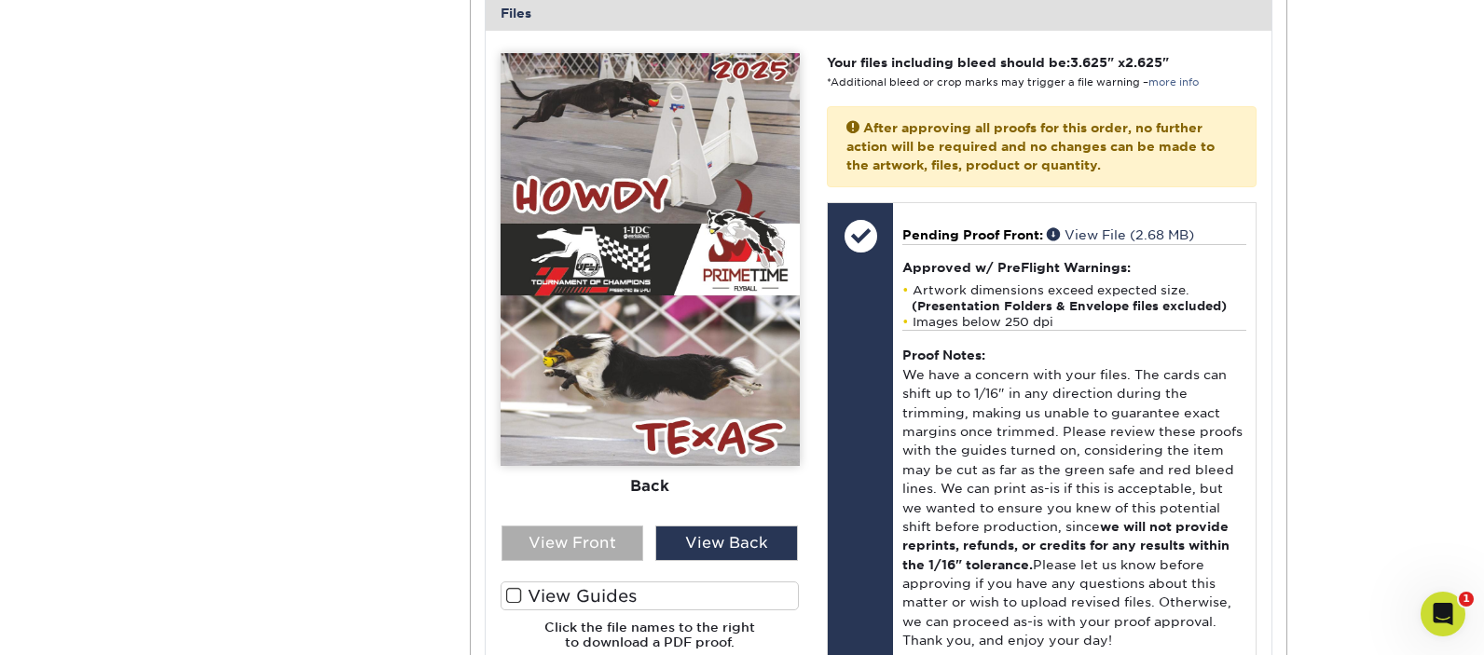
click at [622, 526] on div "View Front" at bounding box center [572, 543] width 143 height 35
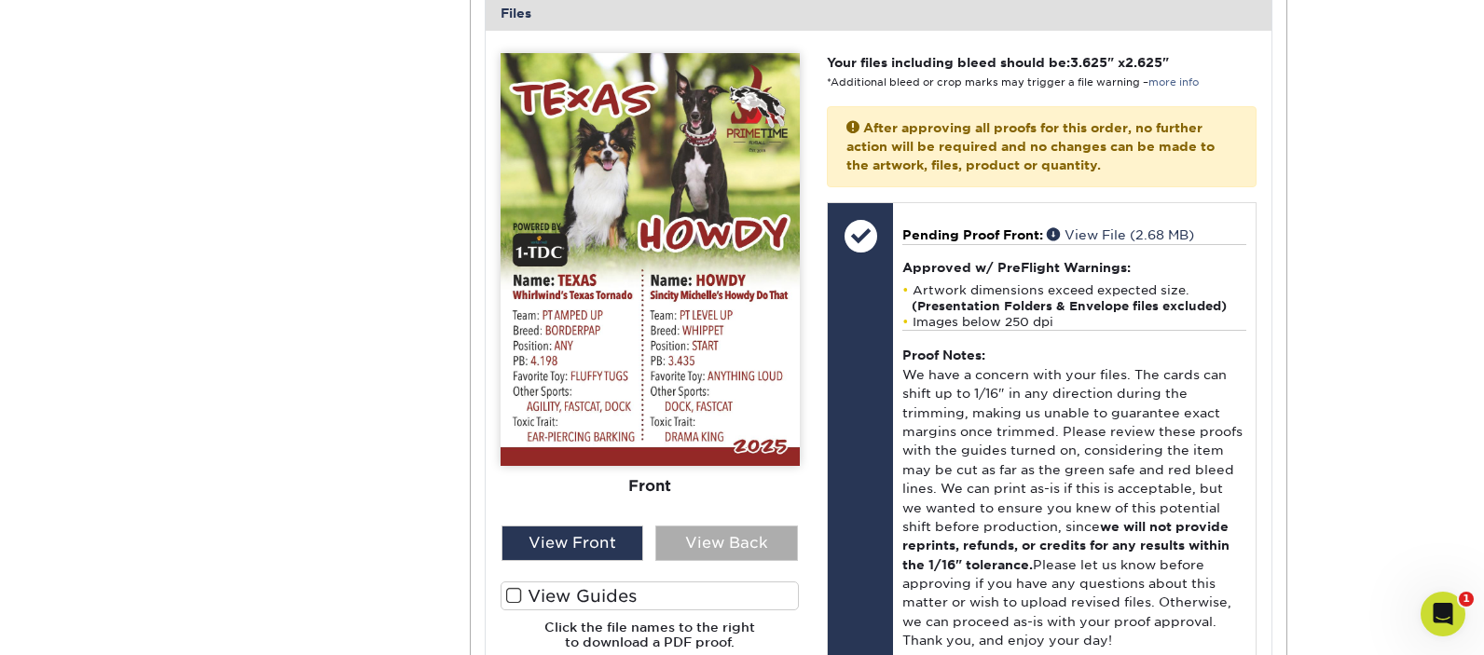
click at [717, 526] on div "View Back" at bounding box center [726, 543] width 143 height 35
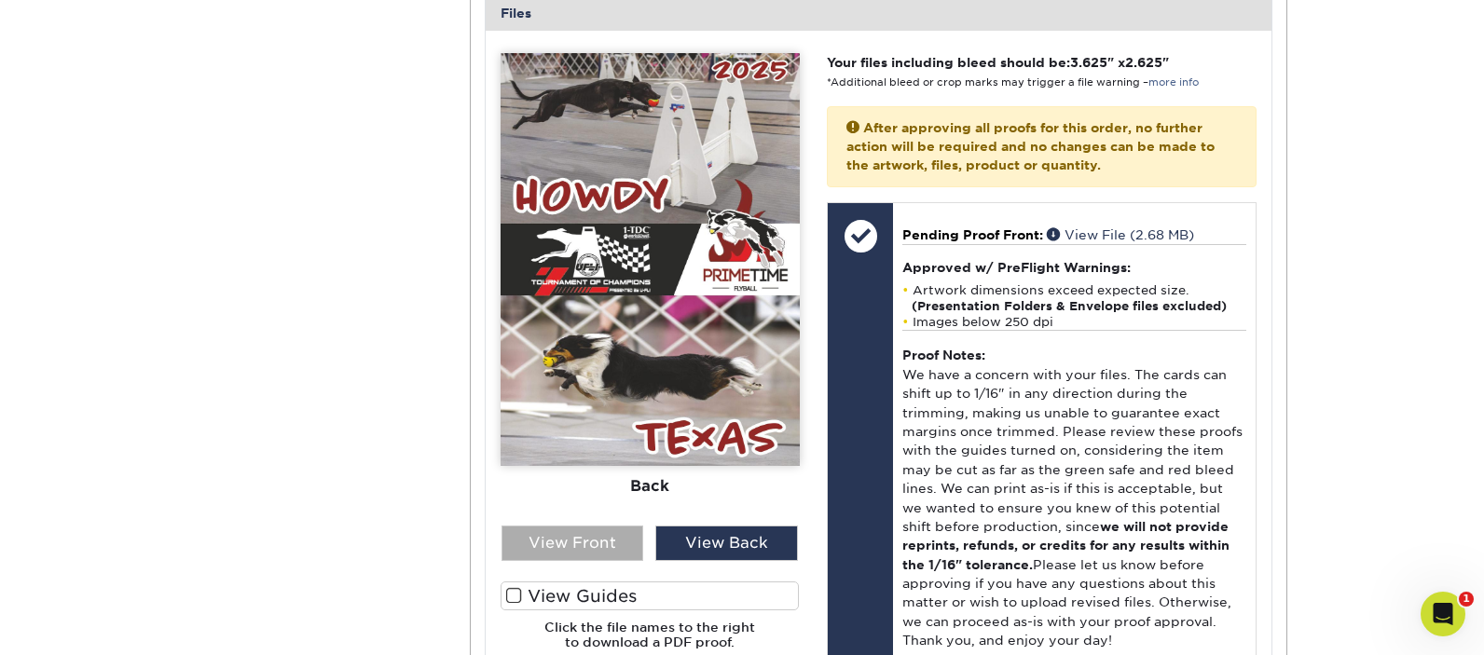
click at [575, 526] on div "View Front" at bounding box center [572, 543] width 143 height 35
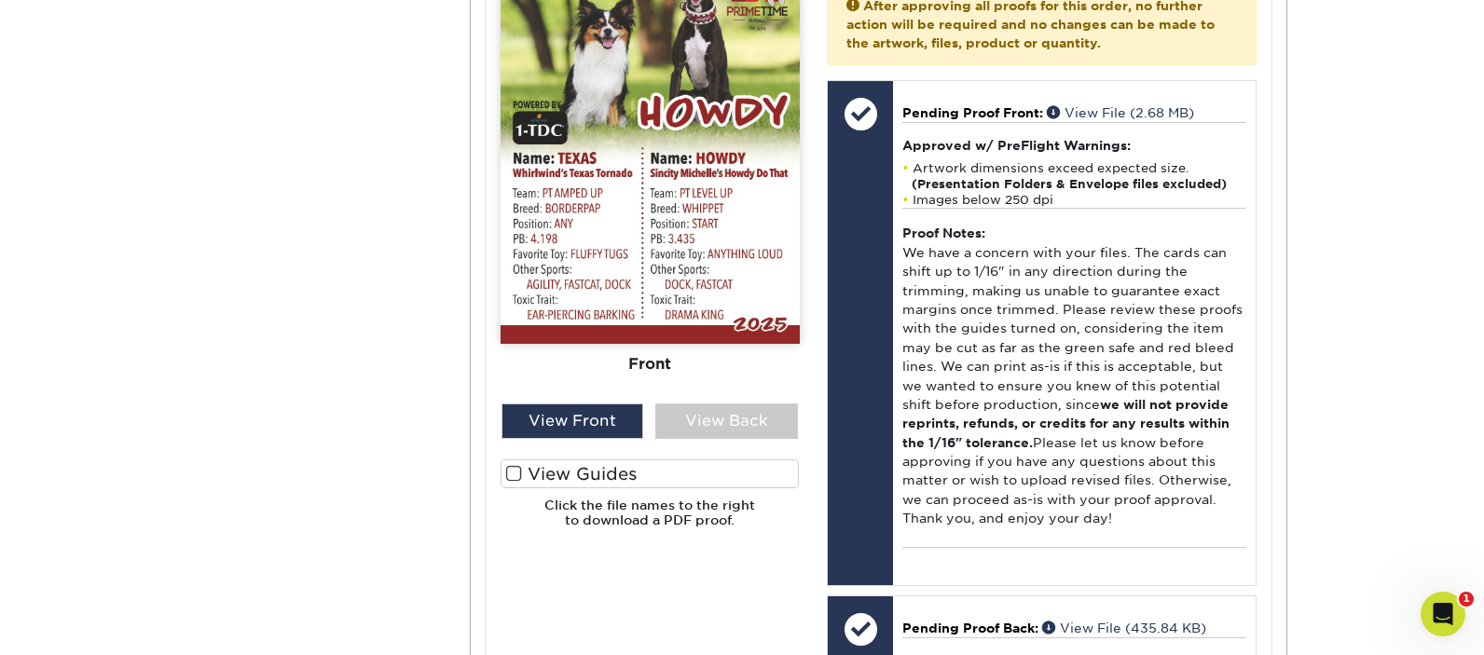
scroll to position [815, 0]
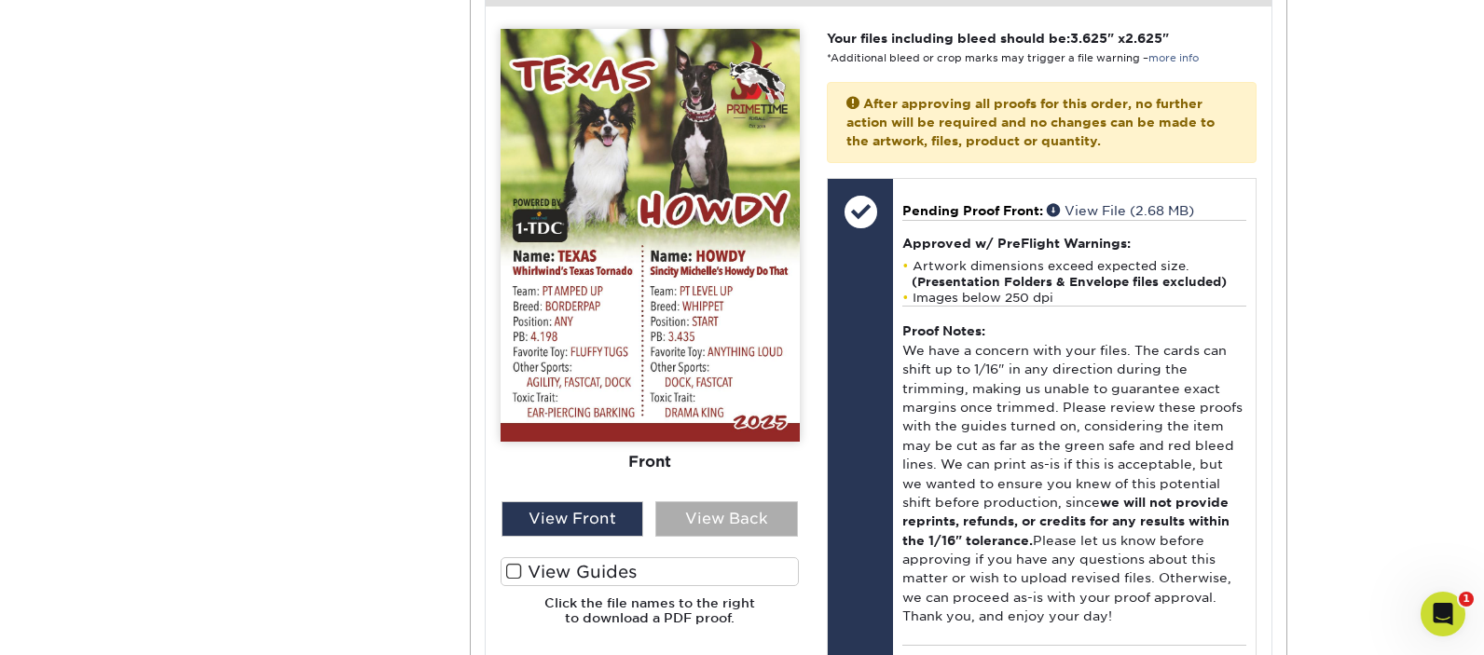
click at [729, 501] on div "View Back" at bounding box center [726, 518] width 143 height 35
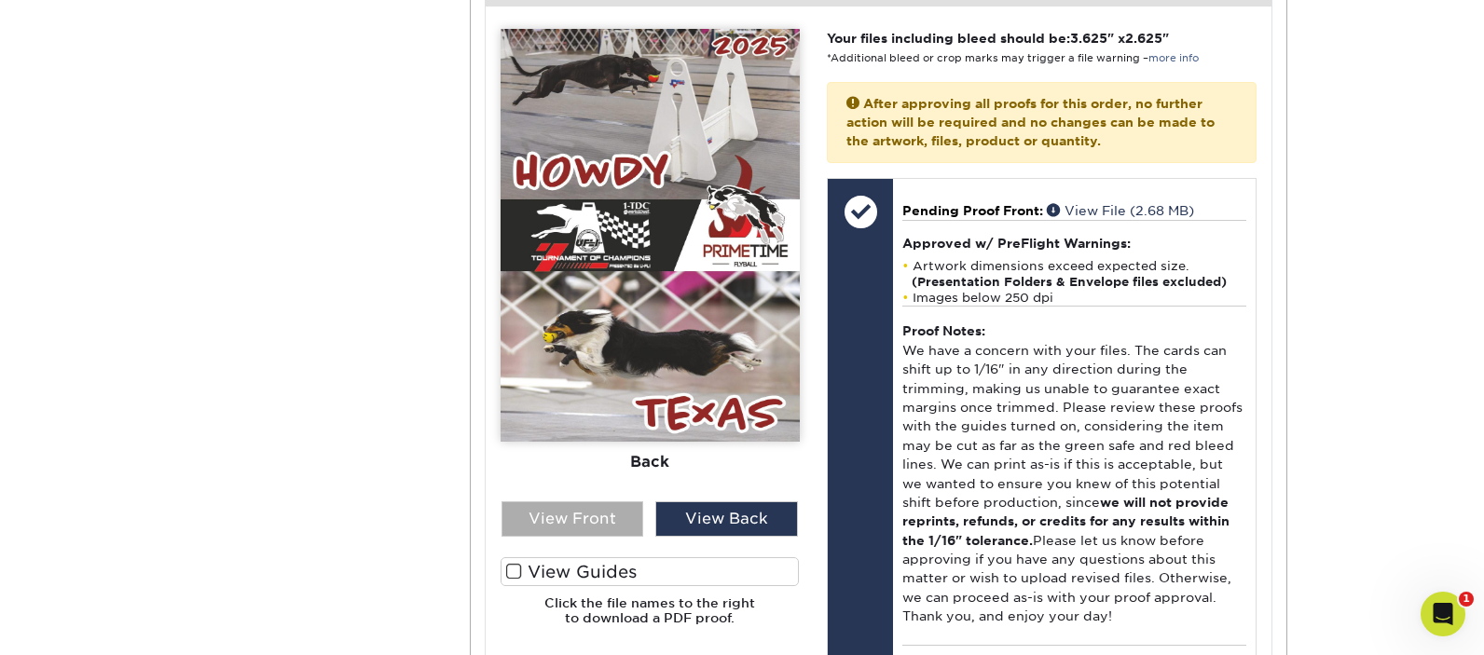
click at [618, 501] on div "View Front" at bounding box center [572, 518] width 143 height 35
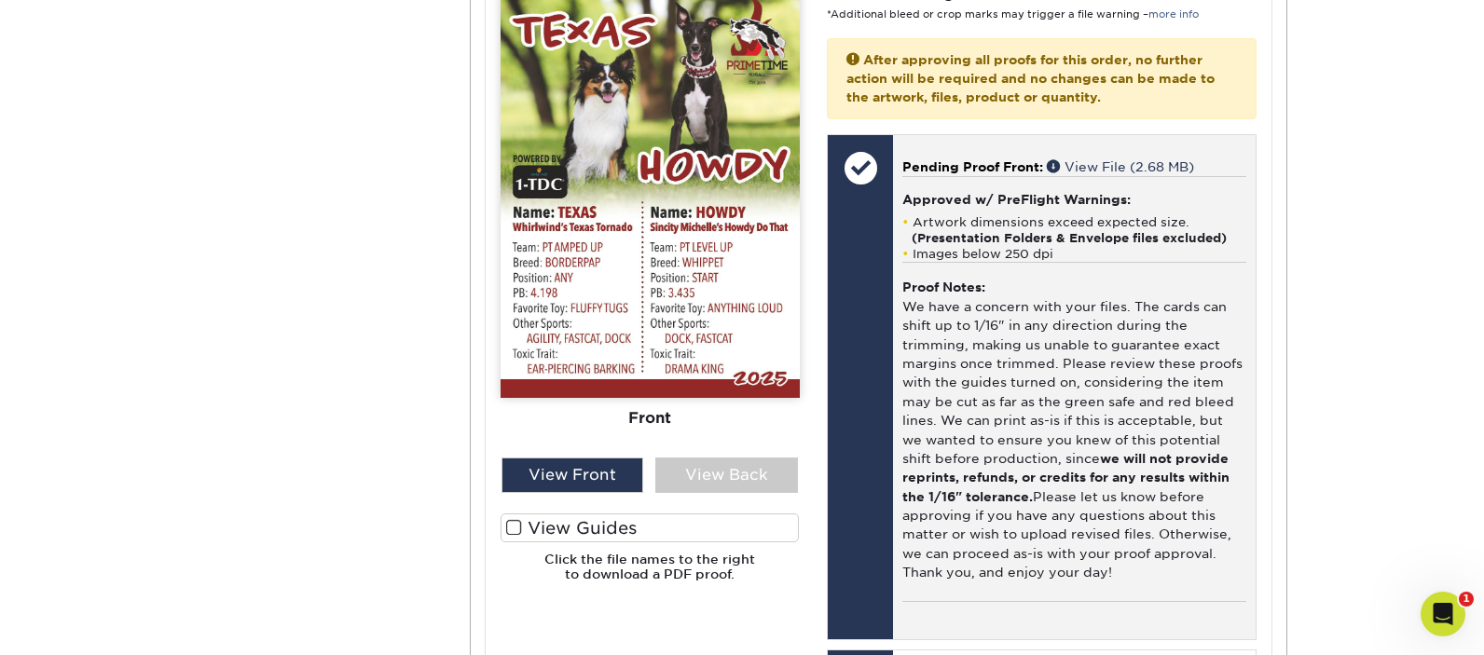
scroll to position [776, 0]
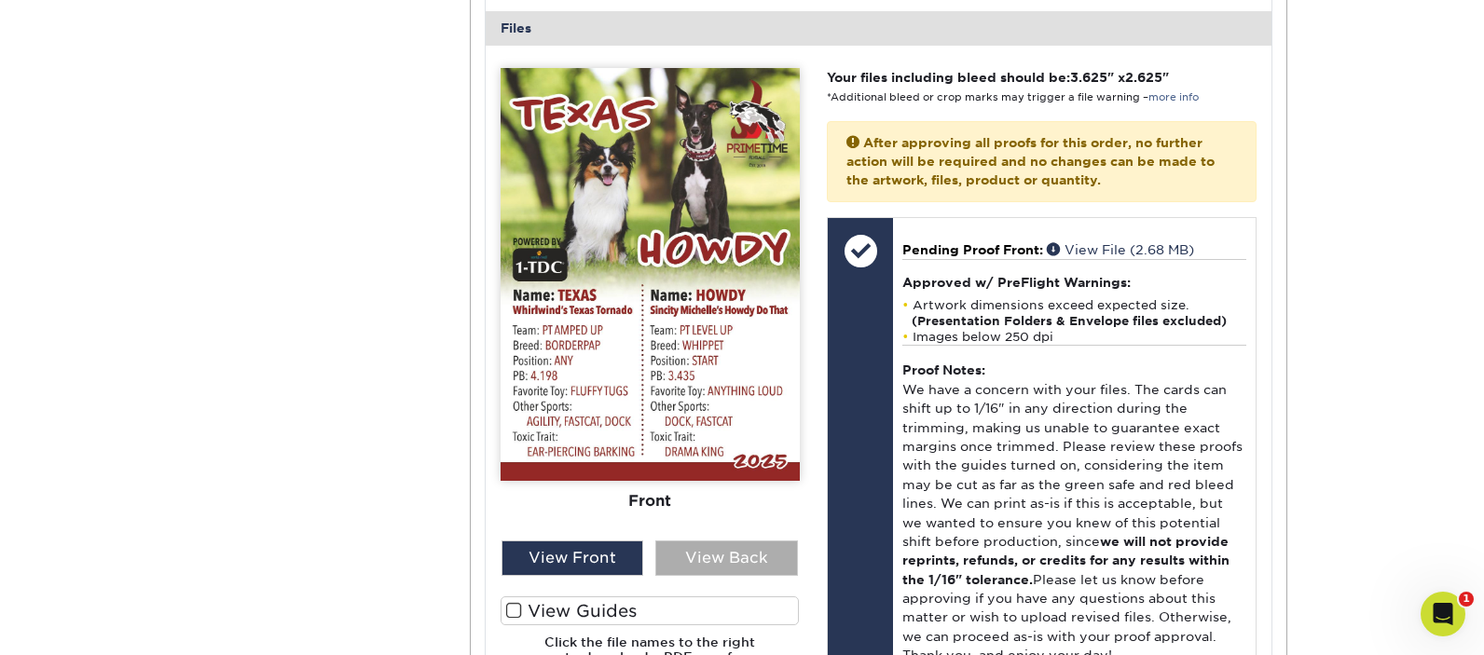
click at [739, 541] on div "View Back" at bounding box center [726, 558] width 143 height 35
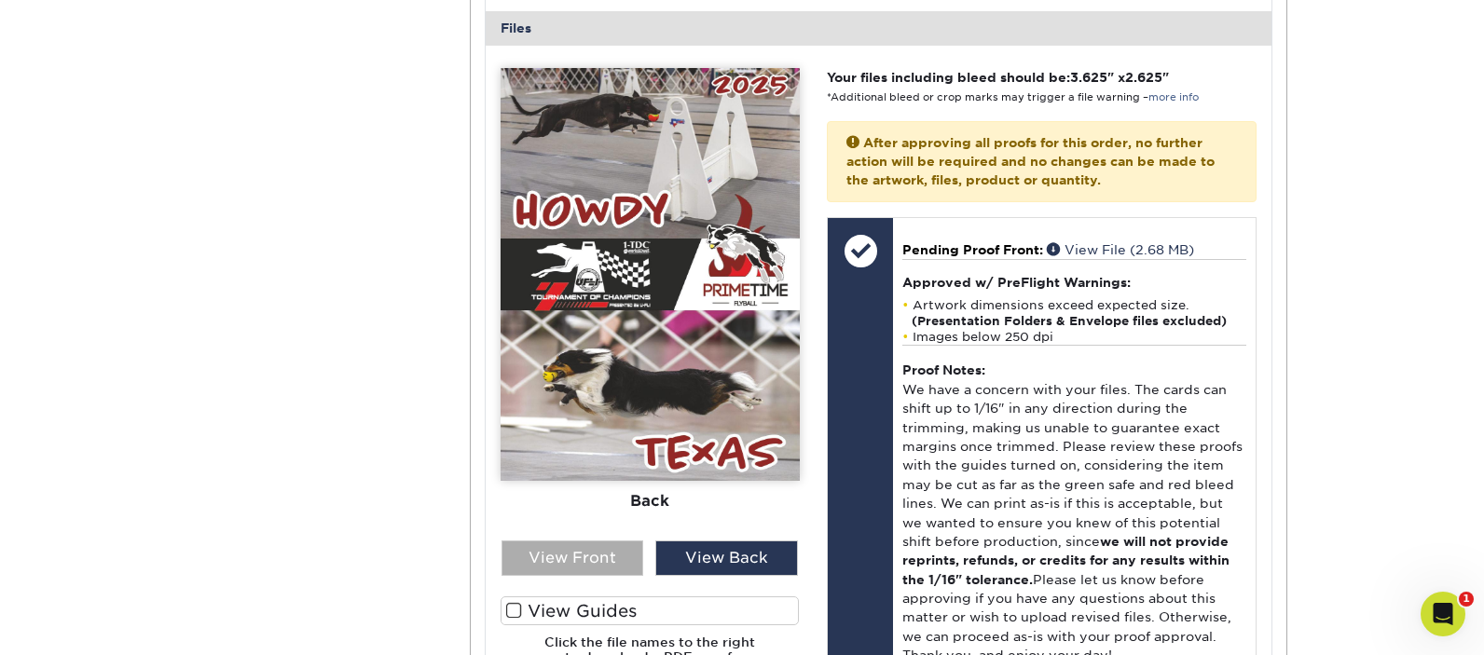
click at [602, 541] on div "View Front" at bounding box center [572, 558] width 143 height 35
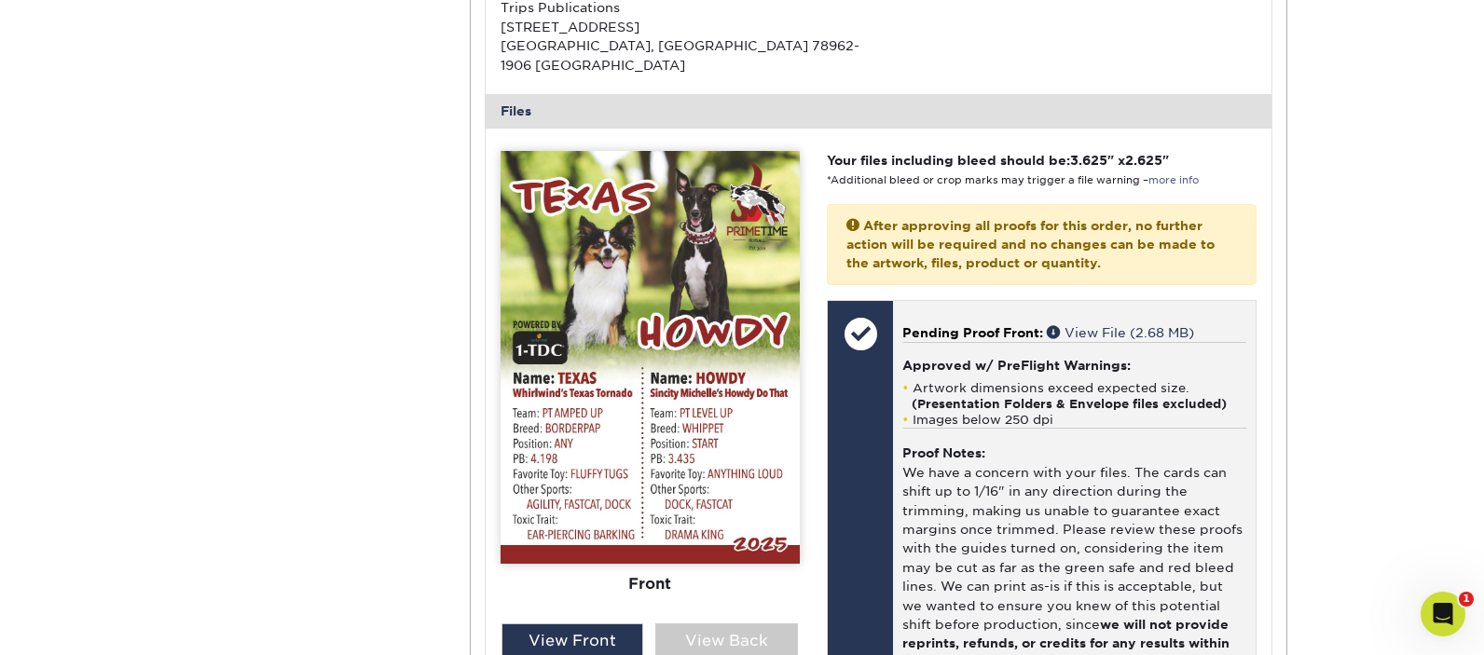
scroll to position [799, 0]
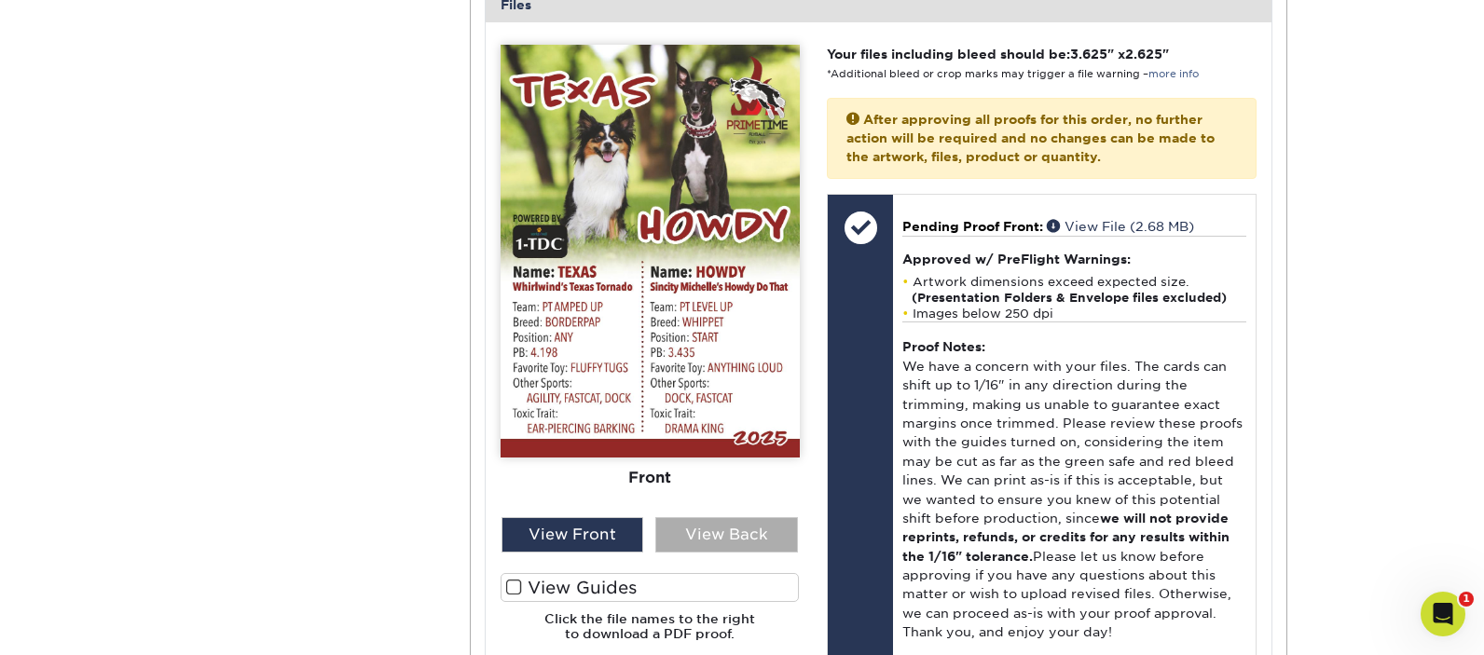
click at [717, 517] on div "View Back" at bounding box center [726, 534] width 143 height 35
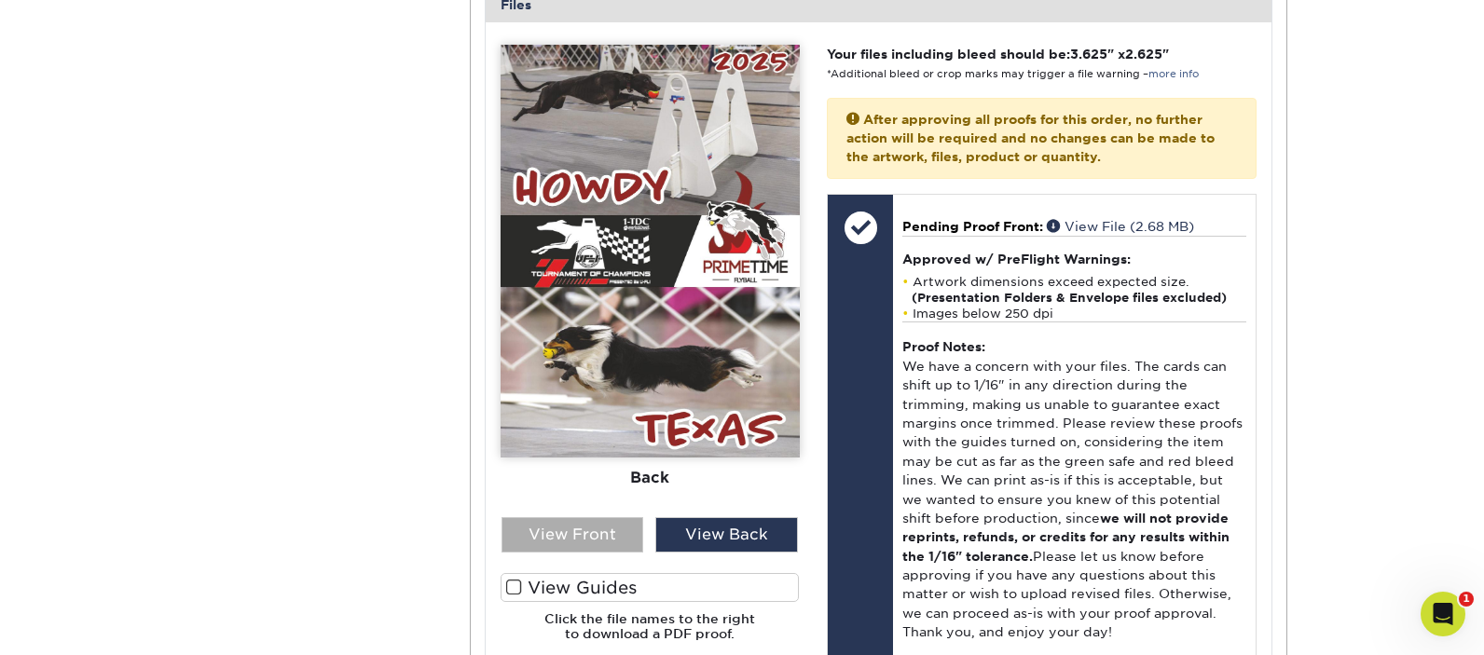
click at [593, 517] on div "View Front" at bounding box center [572, 534] width 143 height 35
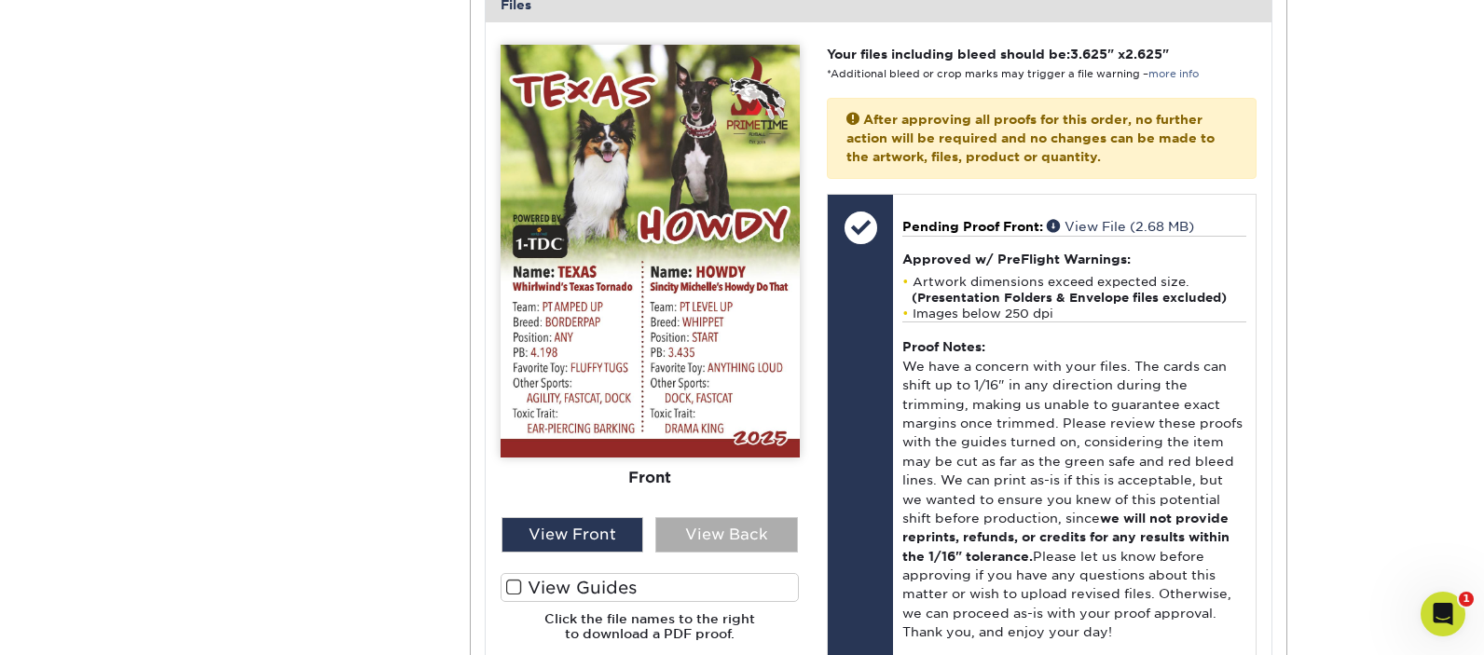
click at [729, 517] on div "View Back" at bounding box center [726, 534] width 143 height 35
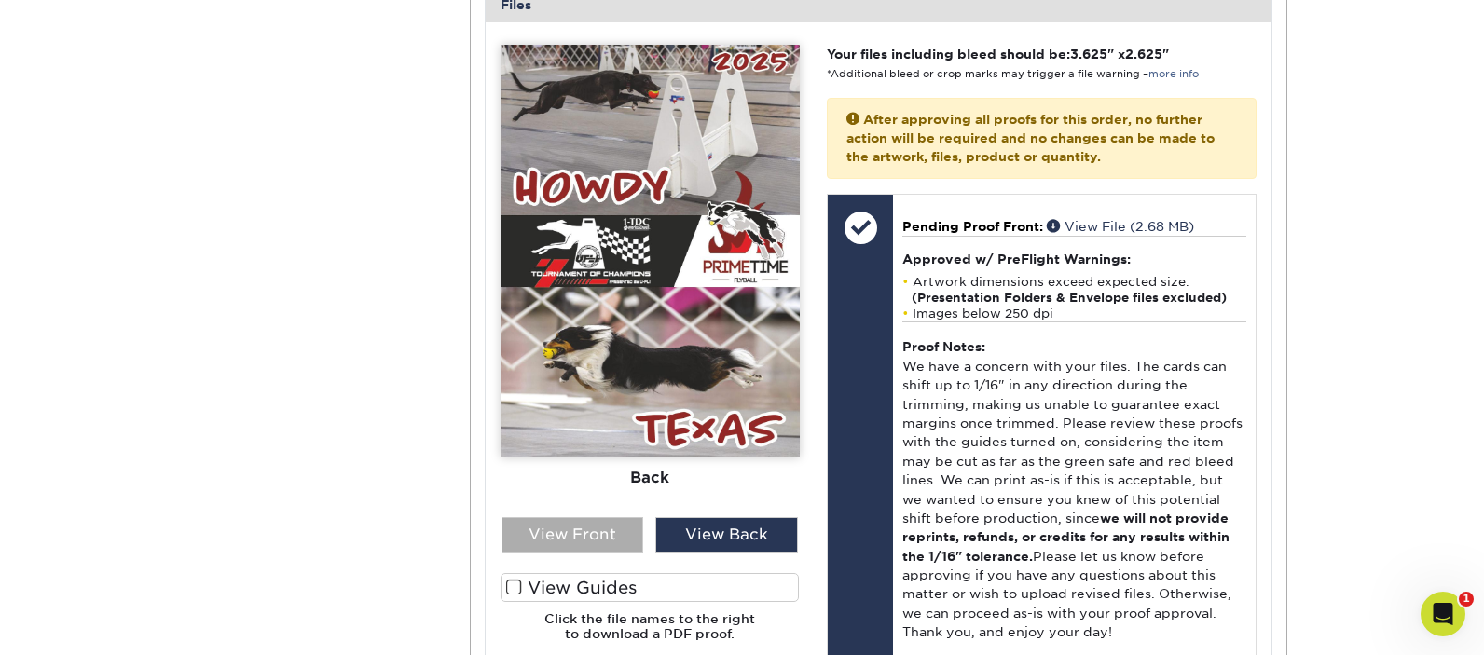
click at [583, 517] on div "View Front" at bounding box center [572, 534] width 143 height 35
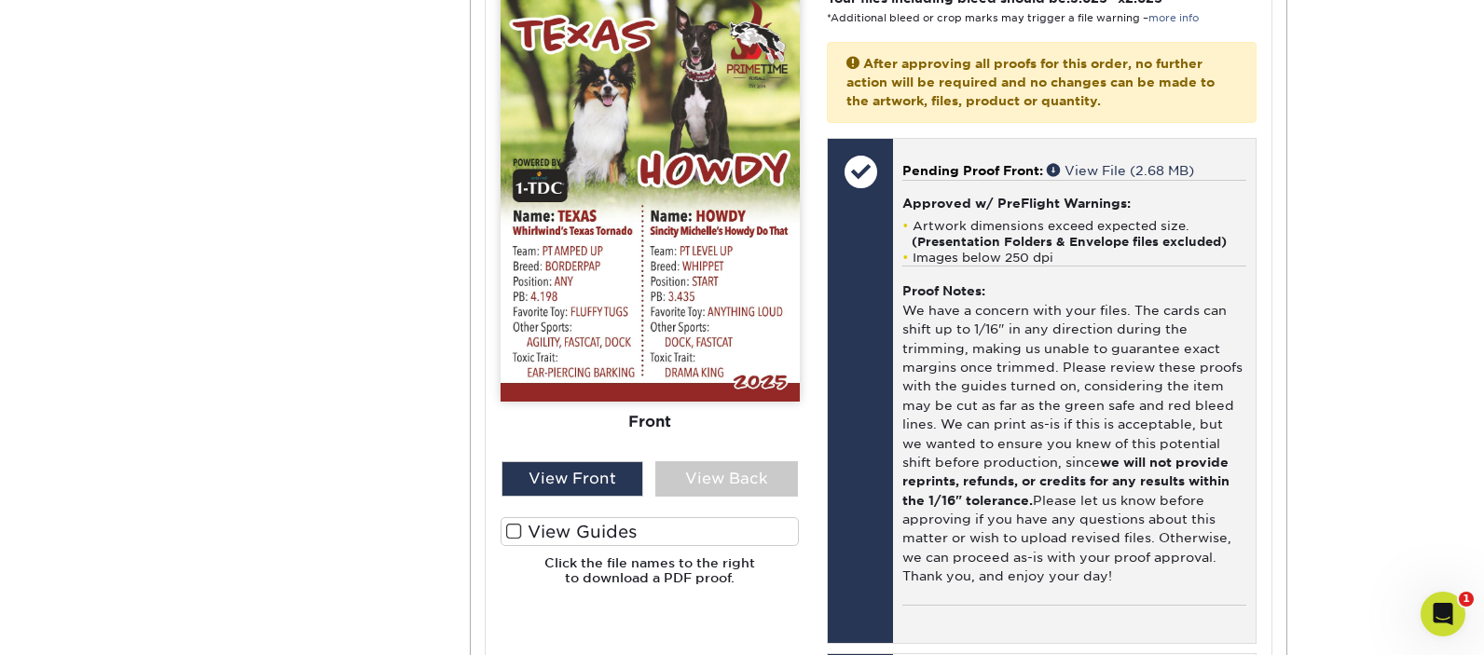
scroll to position [858, 0]
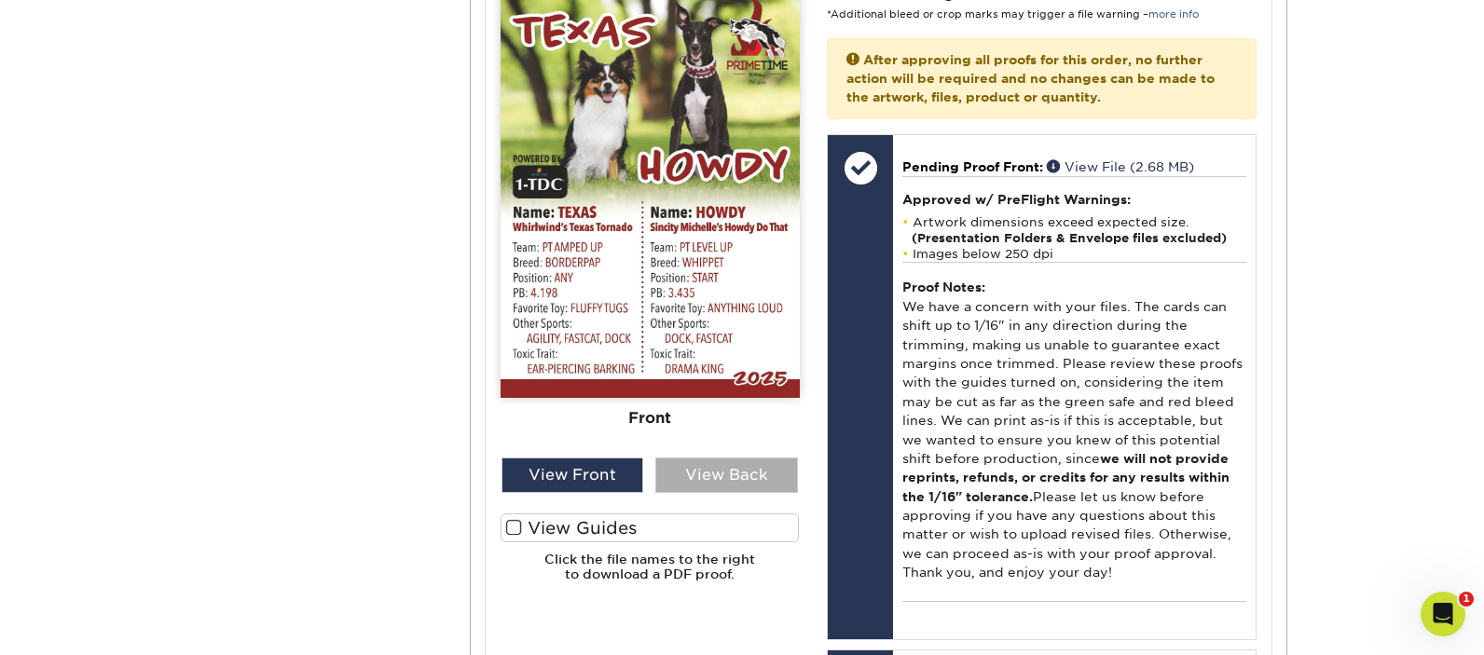
click at [755, 458] on div "View Back" at bounding box center [726, 475] width 143 height 35
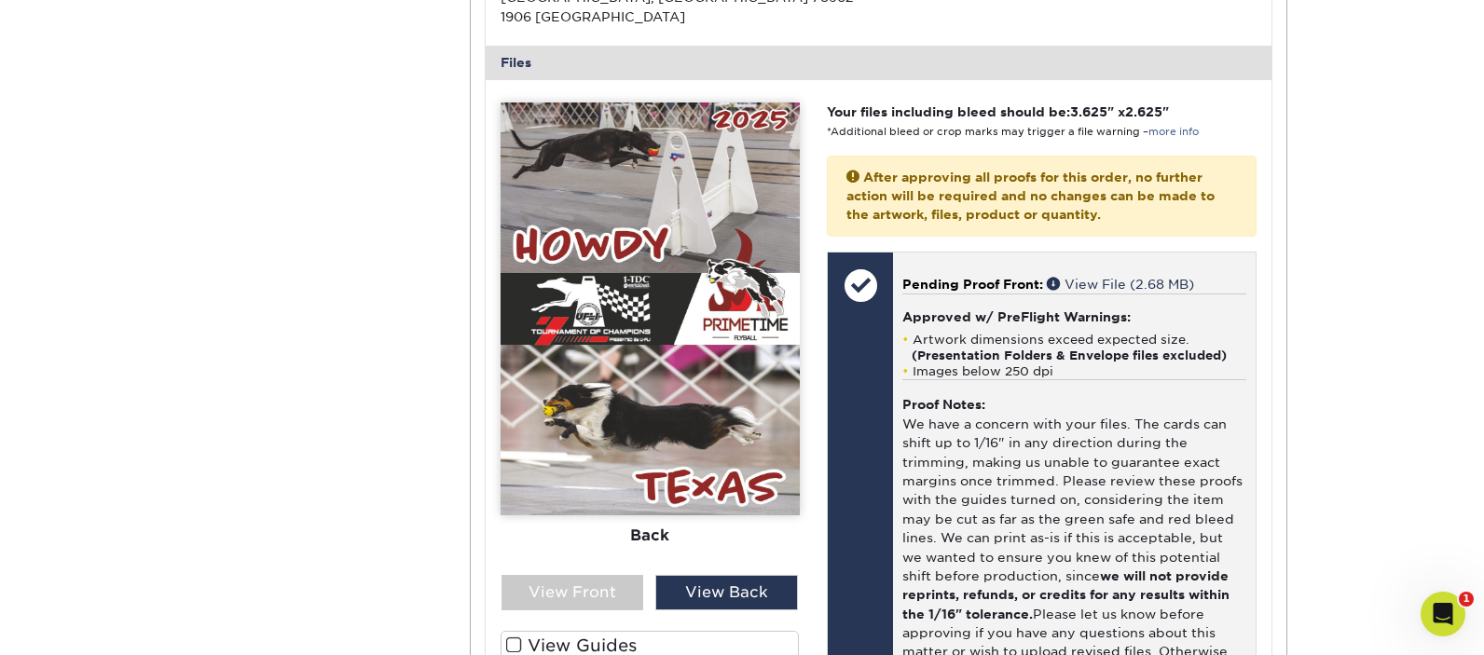
scroll to position [774, 0]
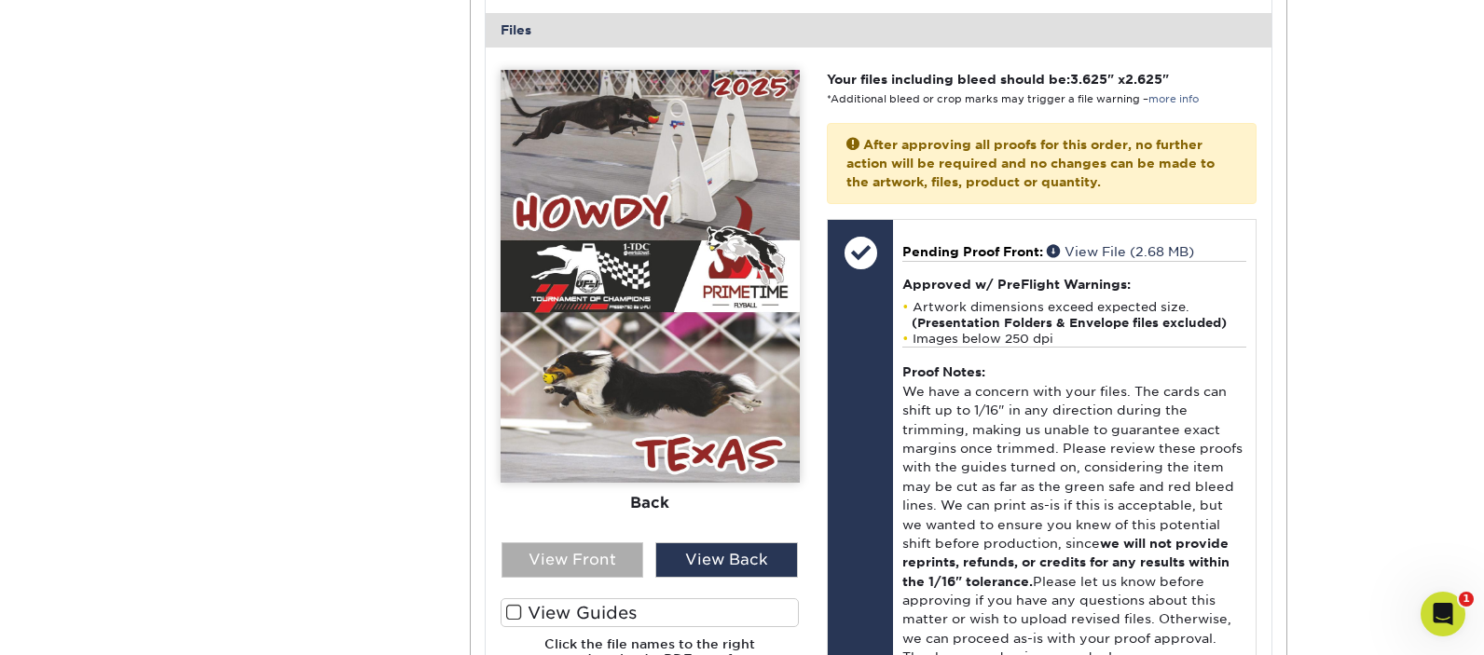
click at [605, 542] on div "View Front" at bounding box center [572, 559] width 143 height 35
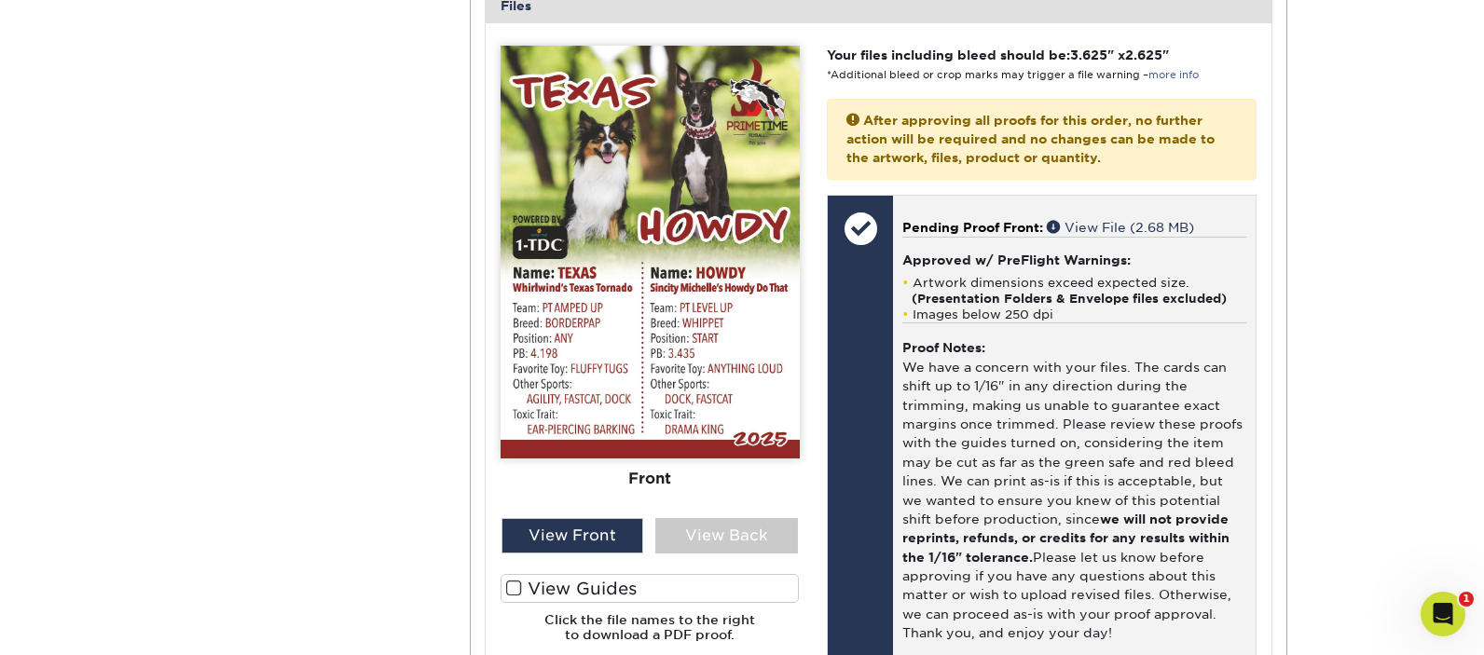
scroll to position [910, 0]
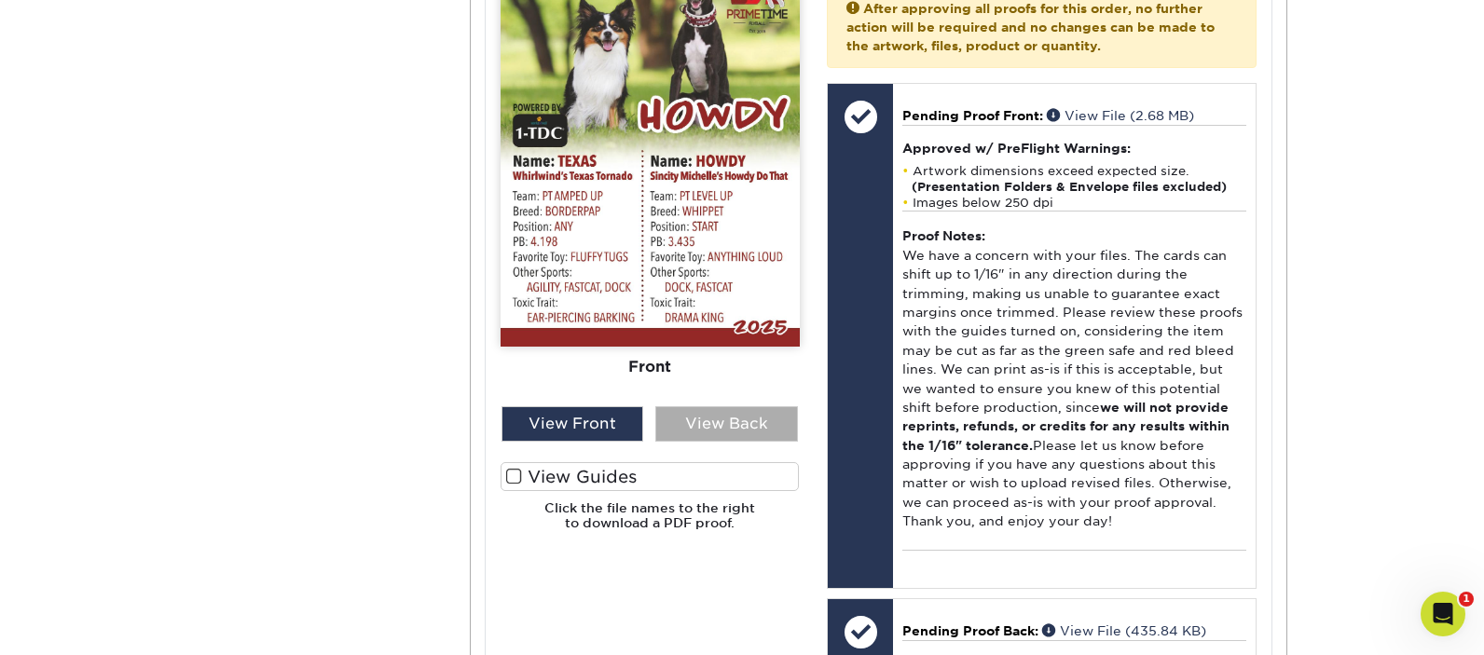
click at [736, 406] on div "View Back" at bounding box center [726, 423] width 143 height 35
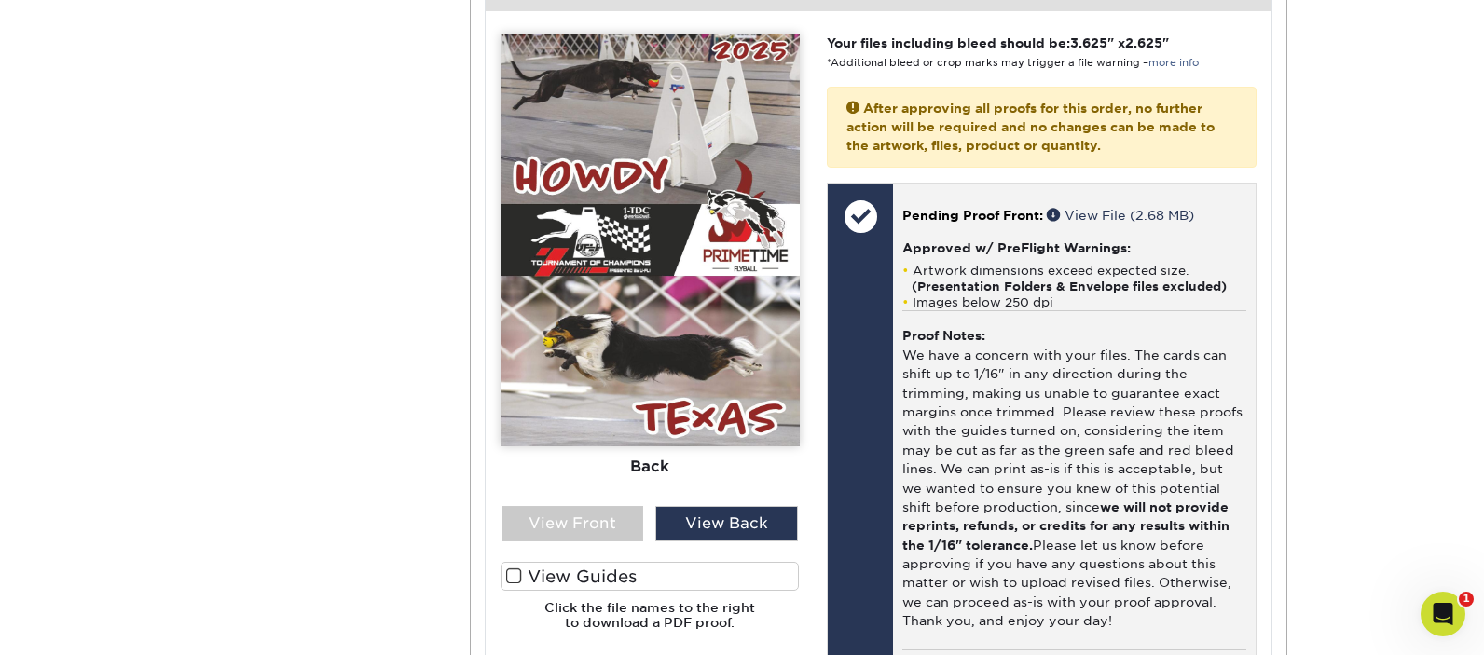
scroll to position [794, 0]
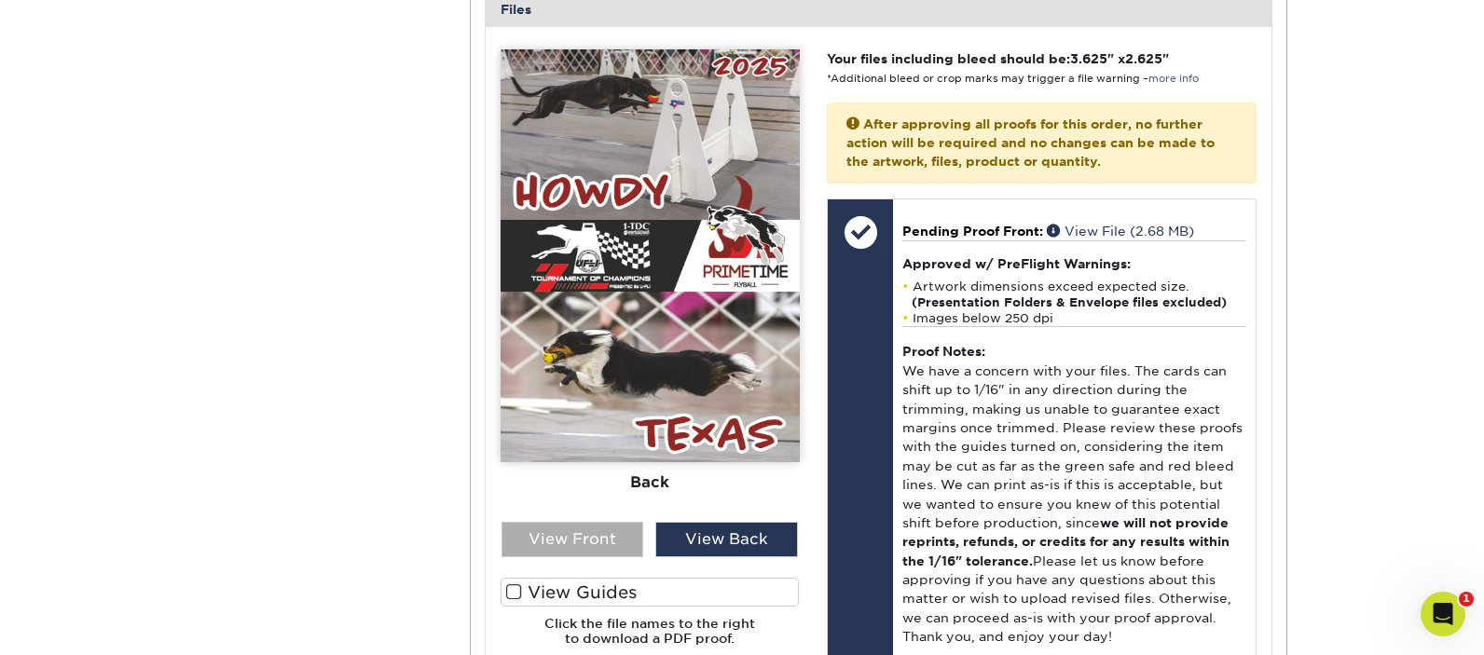
click at [563, 522] on div "View Front" at bounding box center [572, 539] width 143 height 35
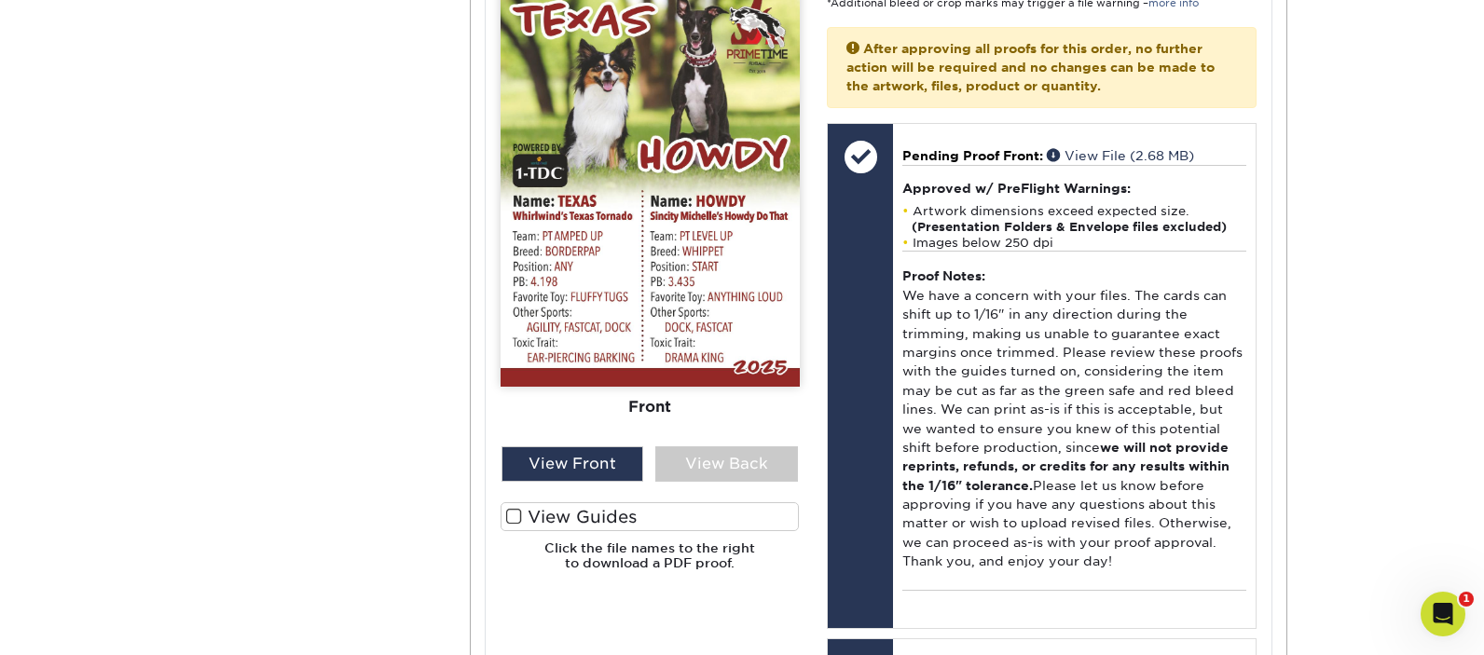
scroll to position [871, 0]
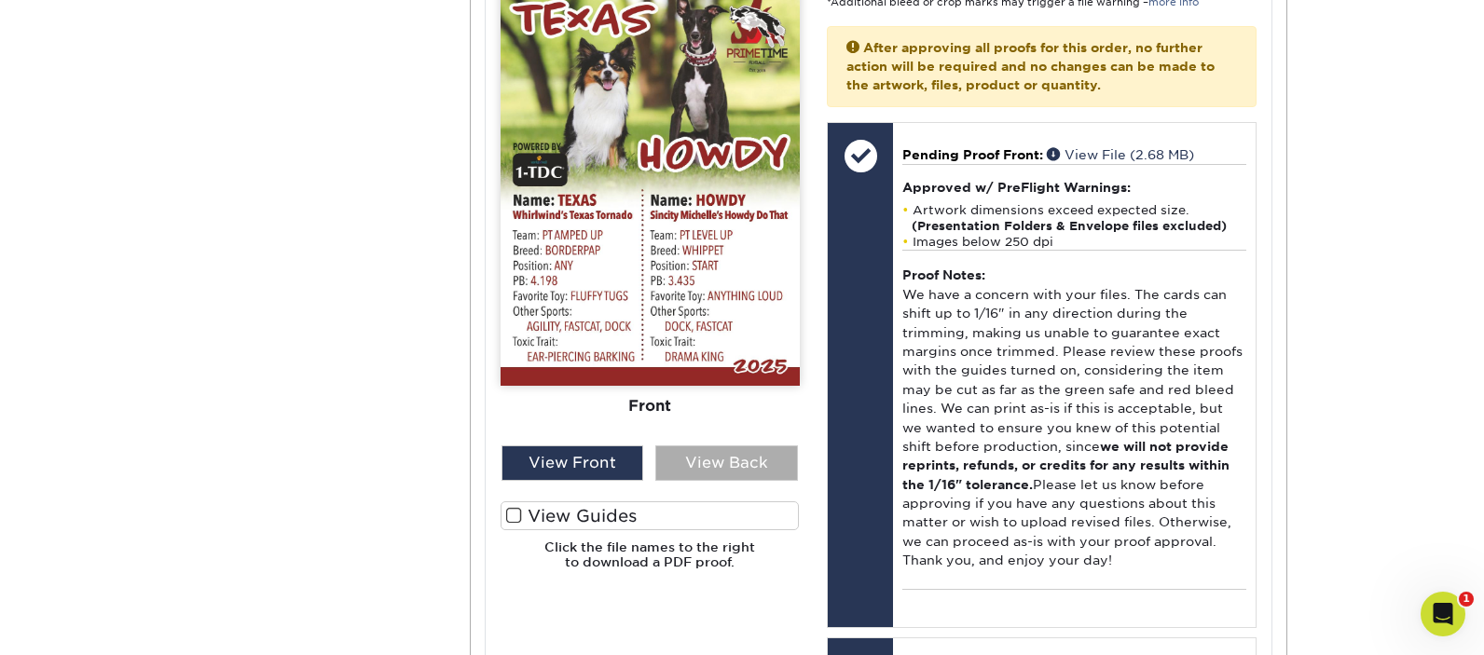
click at [754, 446] on div "View Back" at bounding box center [726, 463] width 143 height 35
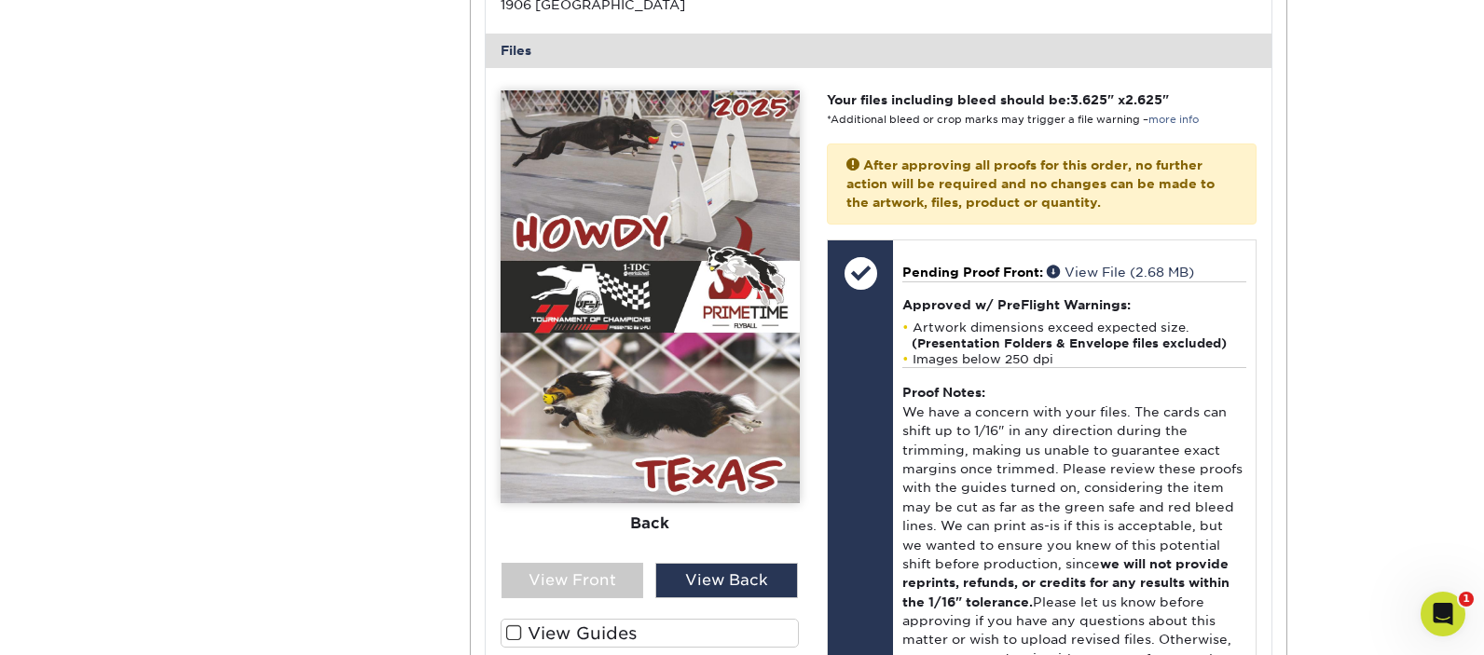
scroll to position [772, 0]
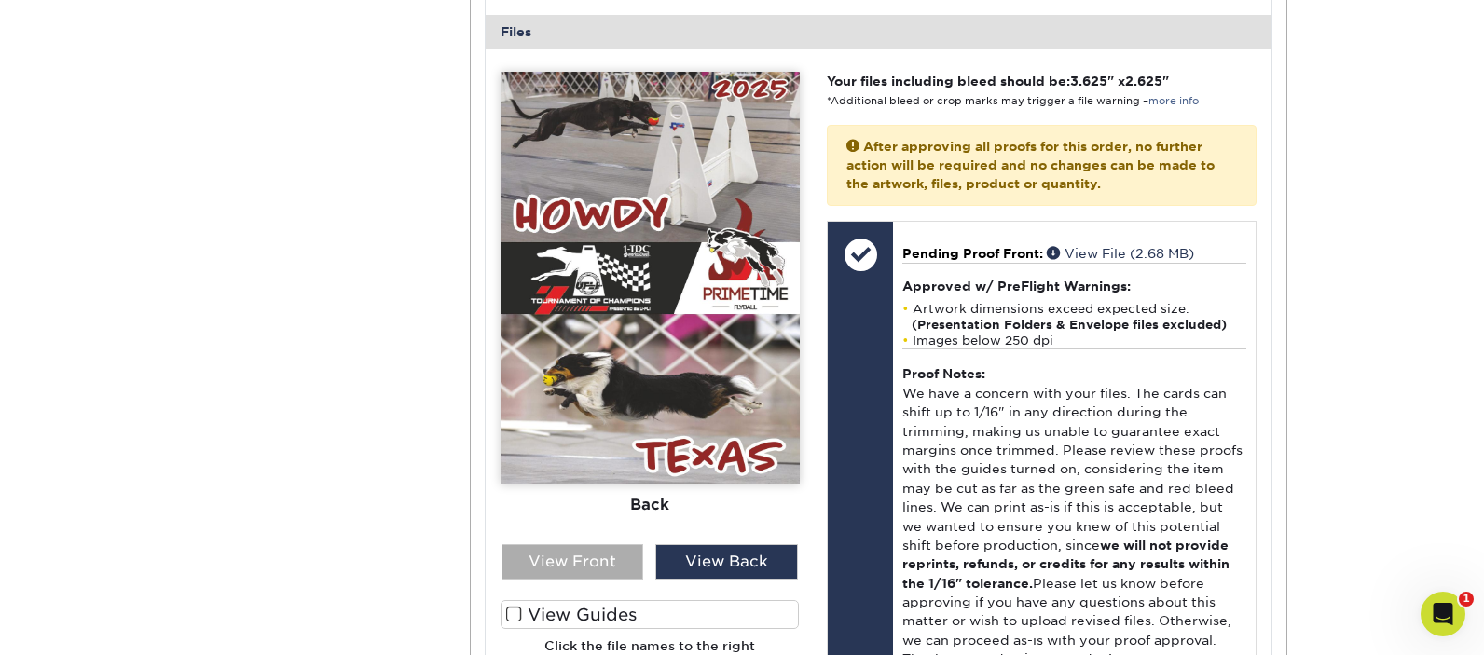
click at [595, 544] on div "View Front" at bounding box center [572, 561] width 143 height 35
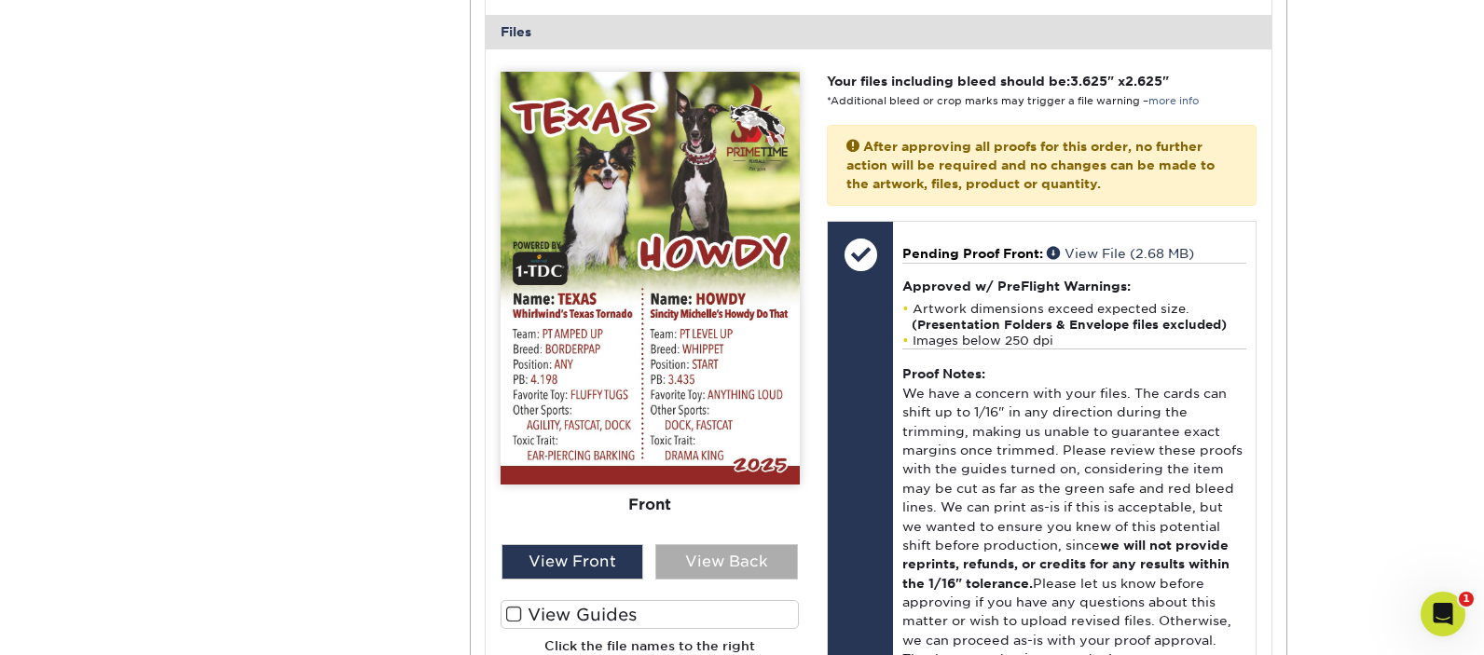
click at [719, 554] on div "View Back" at bounding box center [726, 561] width 143 height 35
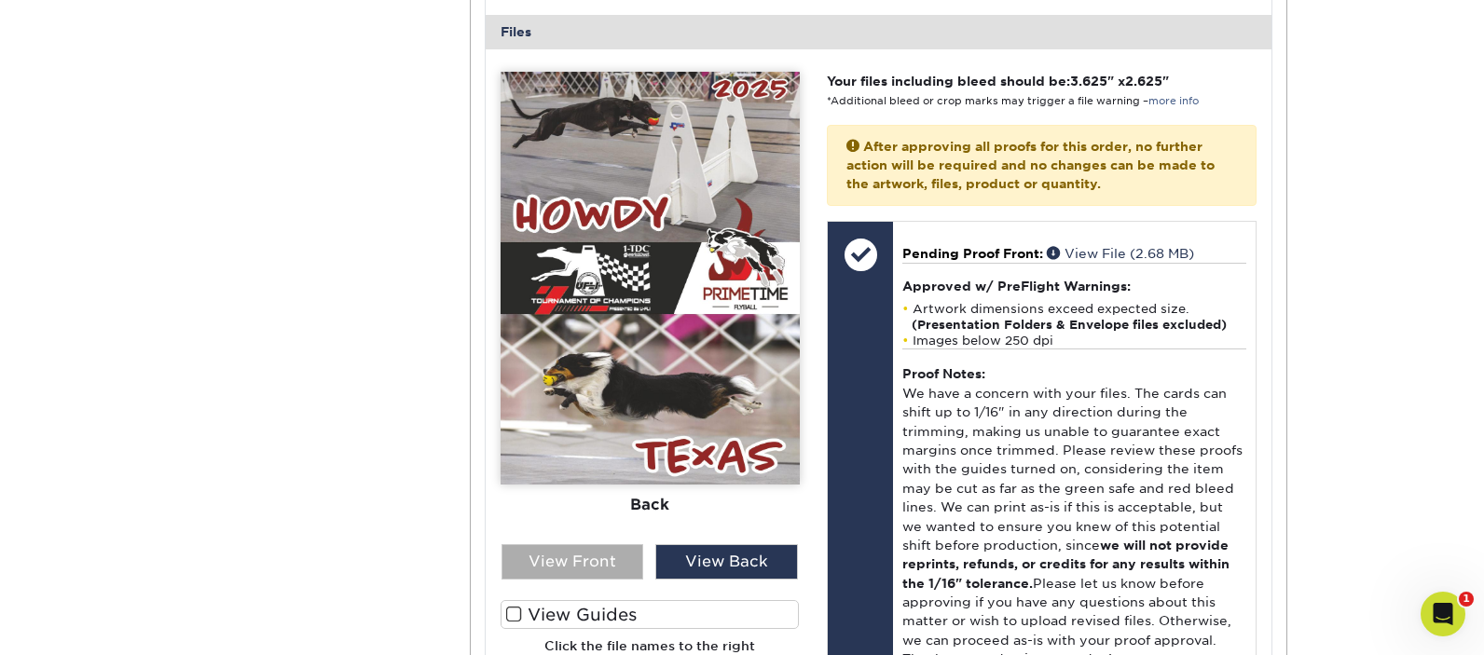
click at [605, 544] on div "View Front" at bounding box center [572, 561] width 143 height 35
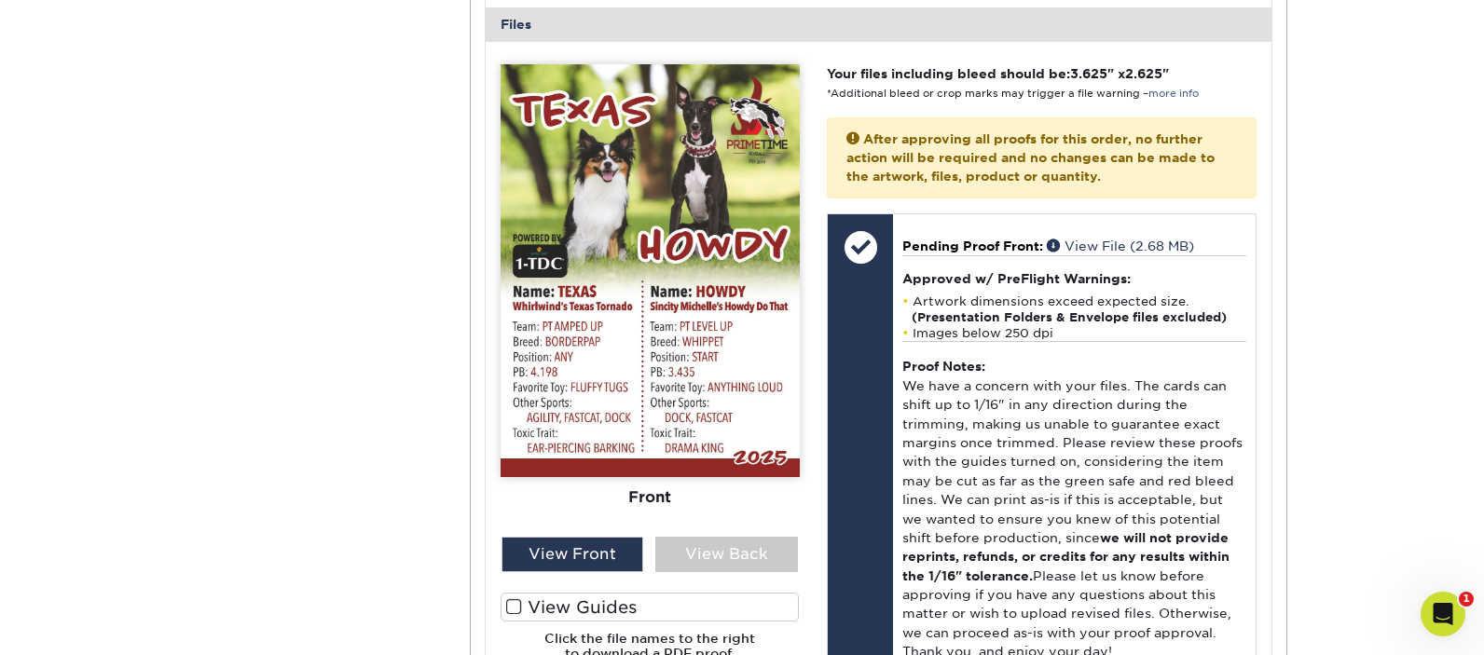
scroll to position [796, 0]
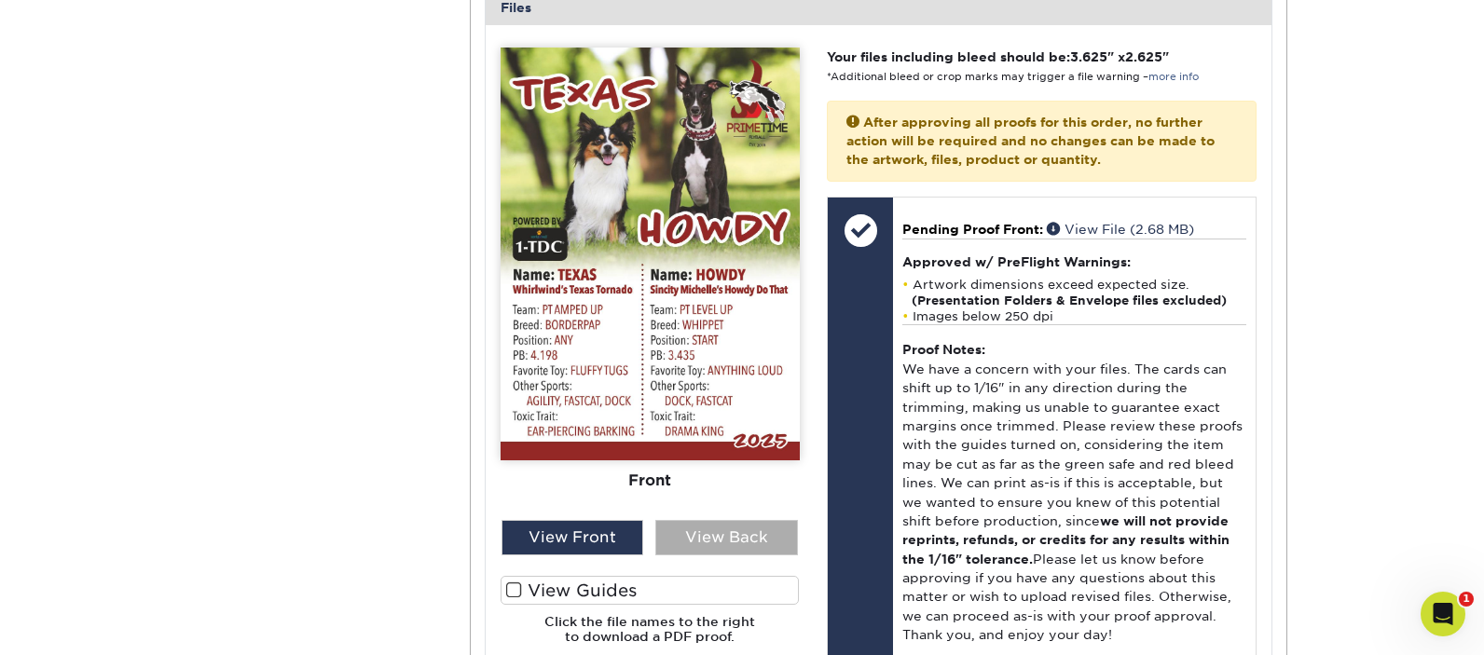
click at [710, 520] on div "View Back" at bounding box center [726, 537] width 143 height 35
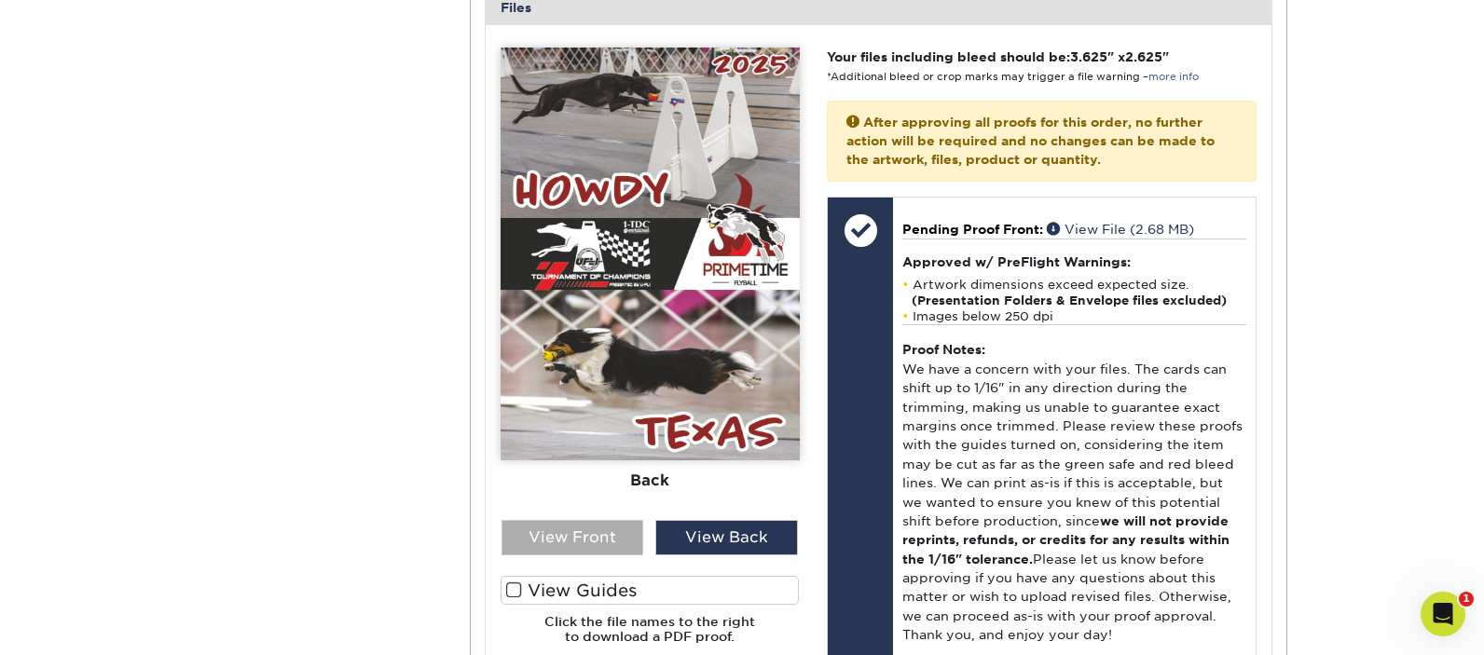
click at [618, 520] on div "View Front" at bounding box center [572, 537] width 143 height 35
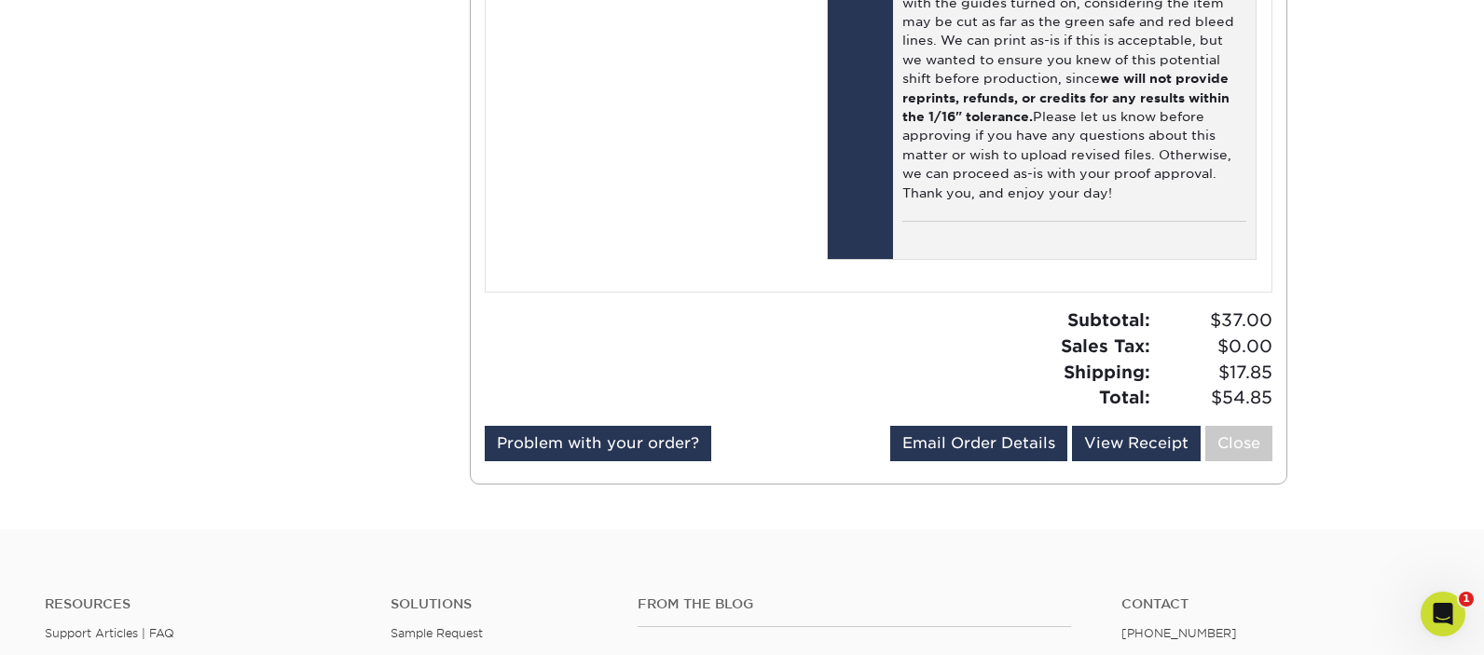
scroll to position [1499, 0]
